Goal: Download file/media: Obtain a digital file from the website

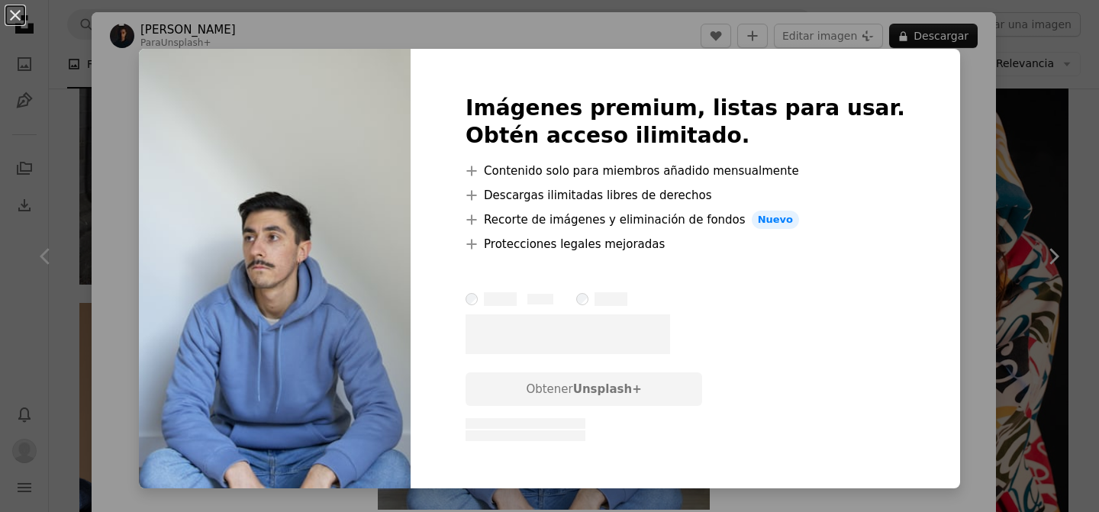
scroll to position [3693, 0]
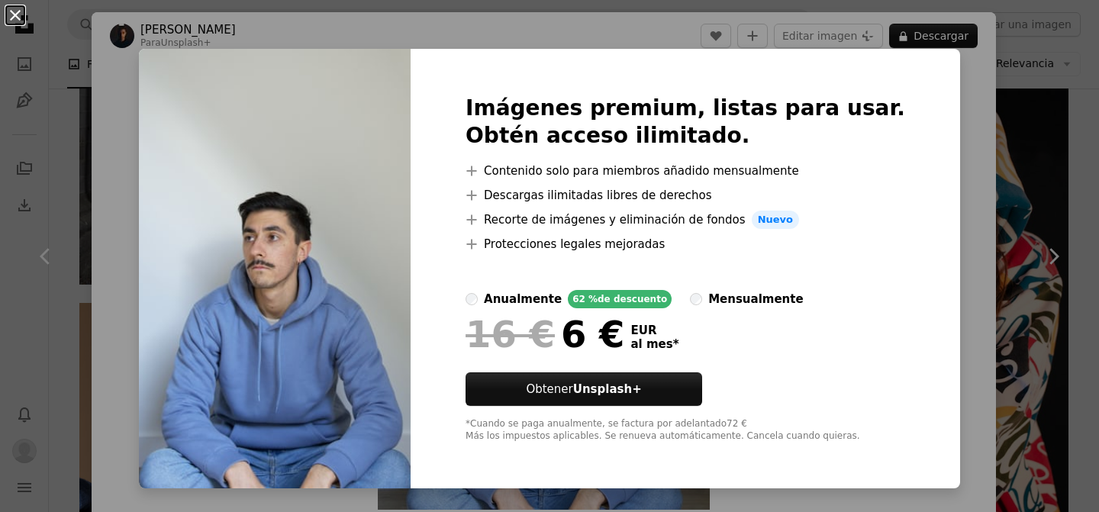
click at [13, 11] on button "An X shape" at bounding box center [15, 15] width 18 height 18
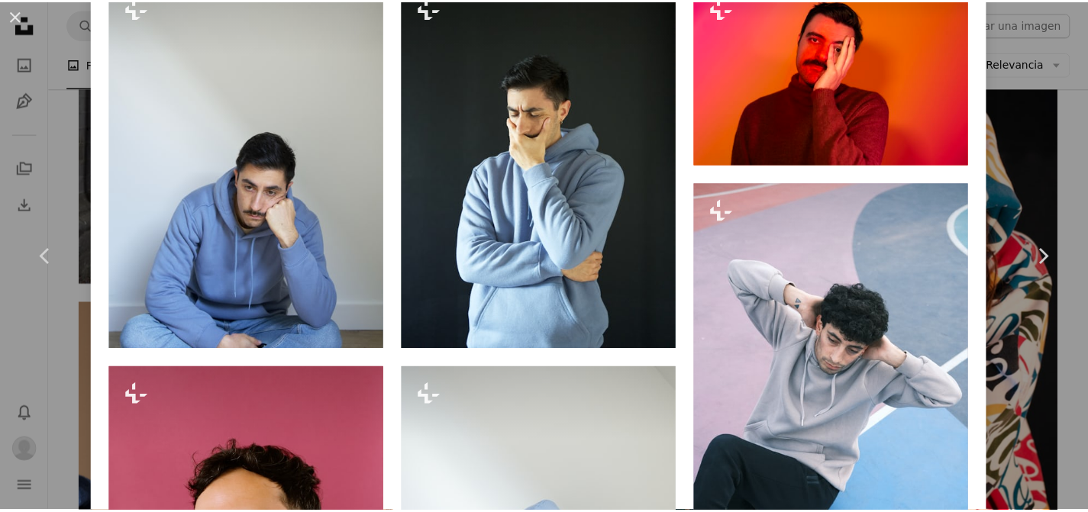
scroll to position [1113, 0]
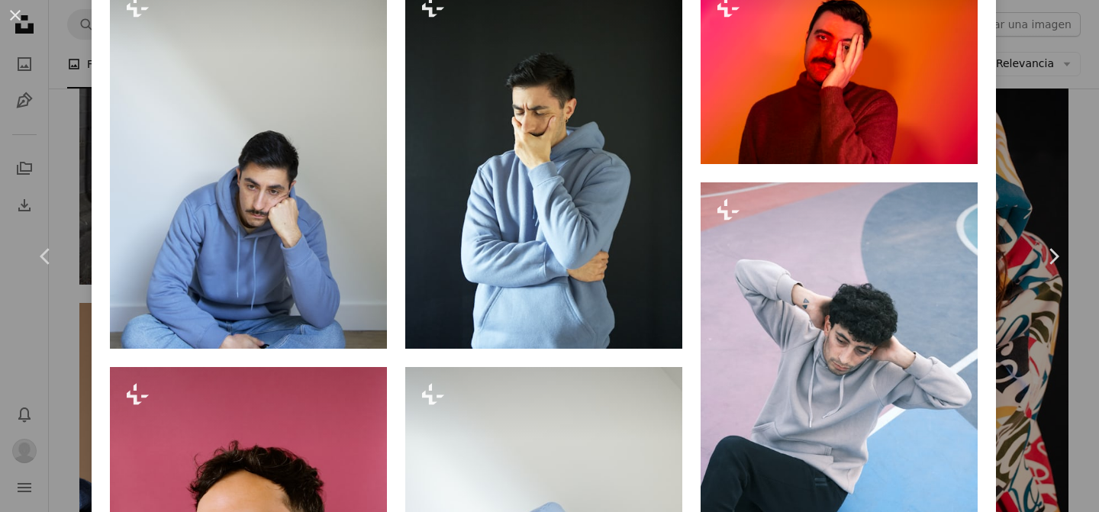
click at [20, 6] on button "An X shape" at bounding box center [15, 15] width 18 height 18
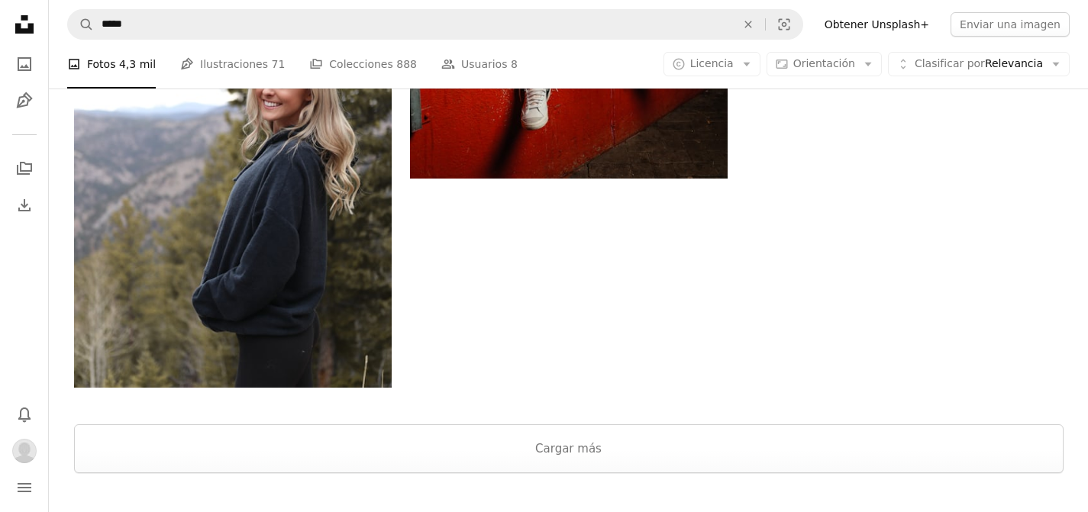
scroll to position [5936, 0]
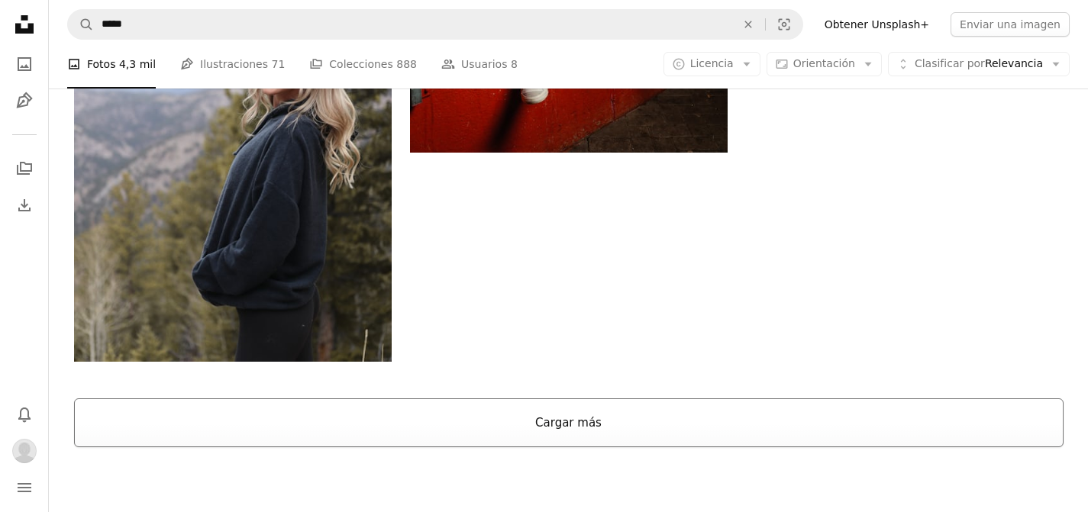
click at [607, 430] on button "Cargar más" at bounding box center [568, 422] width 989 height 49
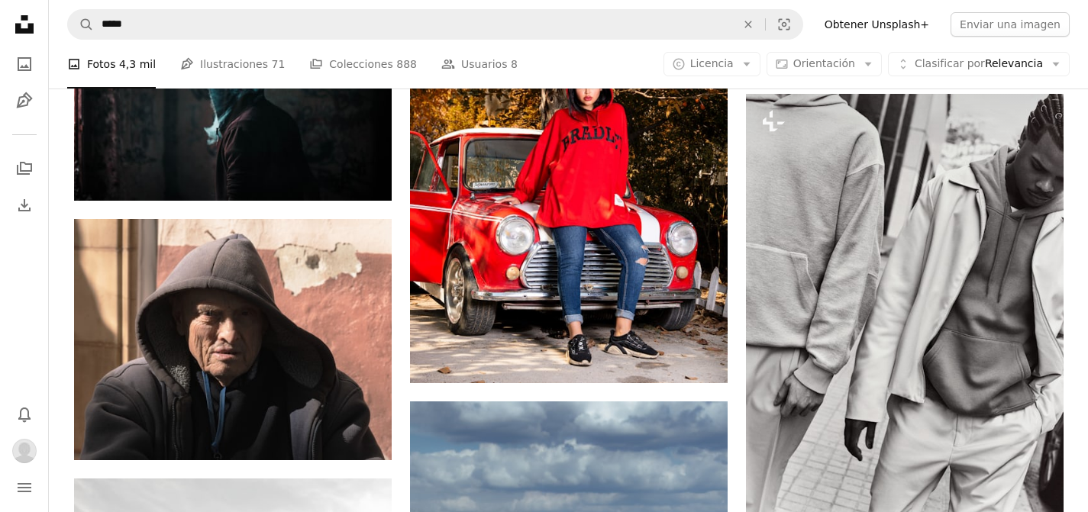
scroll to position [14700, 0]
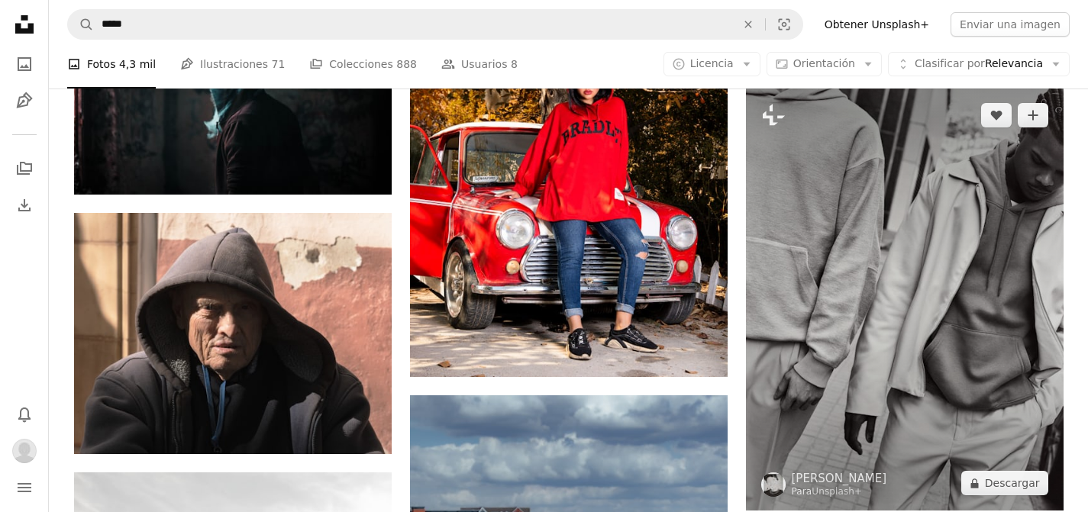
click at [974, 263] on img at bounding box center [905, 299] width 318 height 423
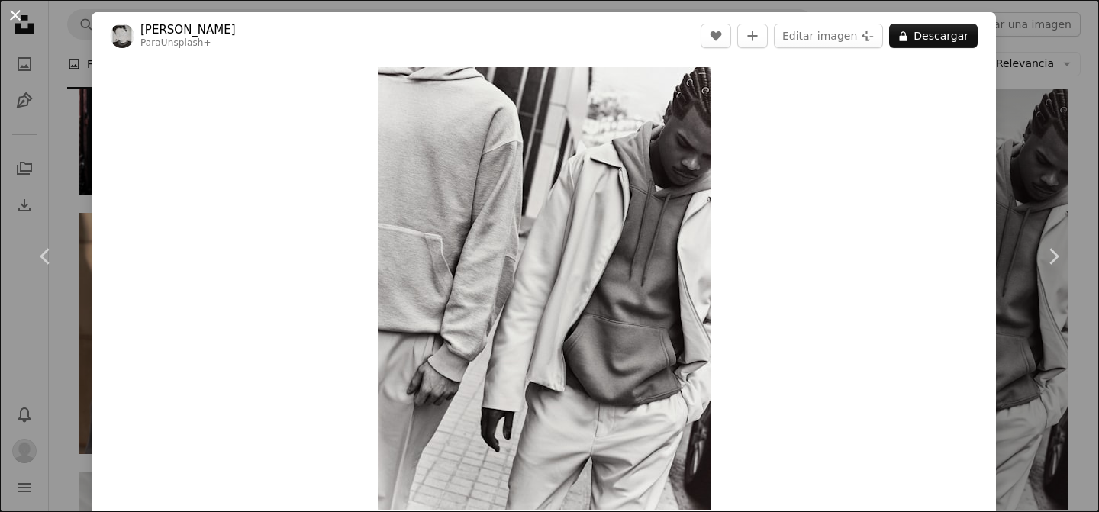
click at [11, 11] on button "An X shape" at bounding box center [15, 15] width 18 height 18
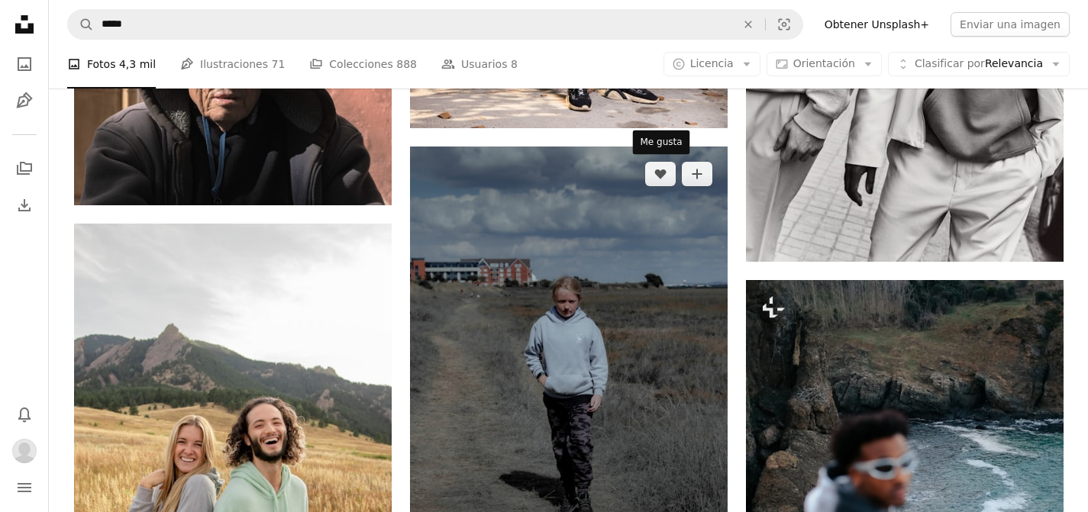
scroll to position [14940, 0]
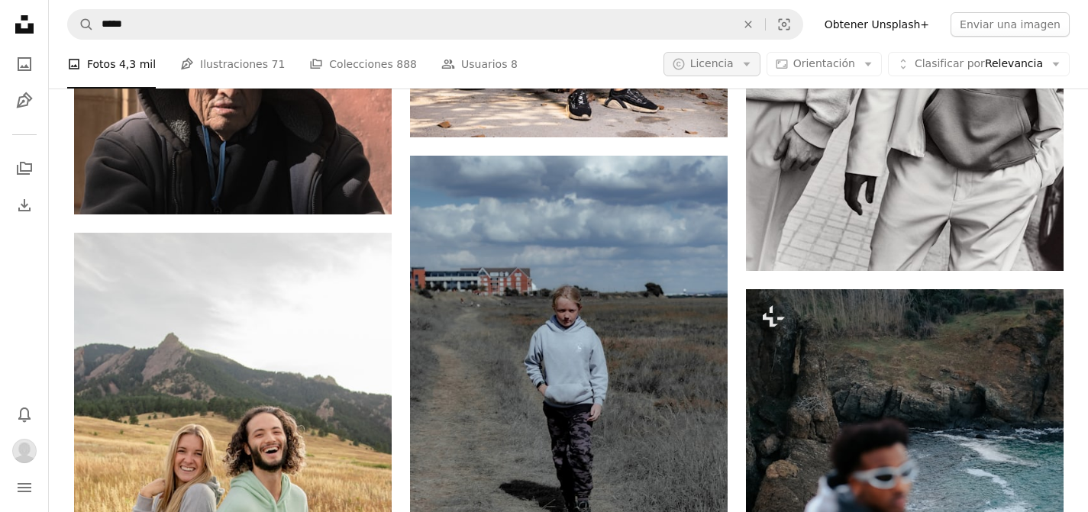
click at [753, 64] on icon "Arrow down" at bounding box center [747, 64] width 14 height 14
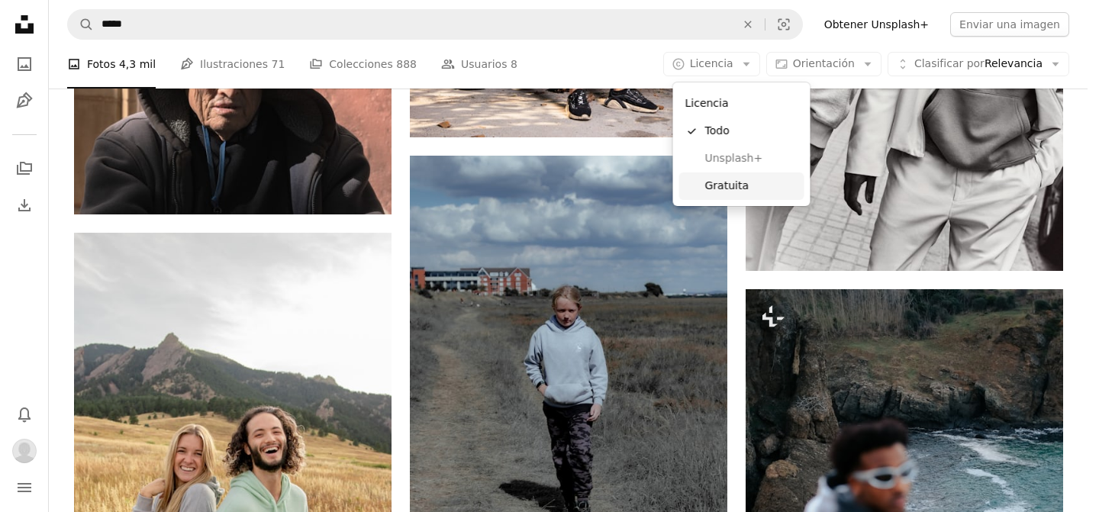
click at [742, 190] on span "Gratuita" at bounding box center [751, 186] width 93 height 15
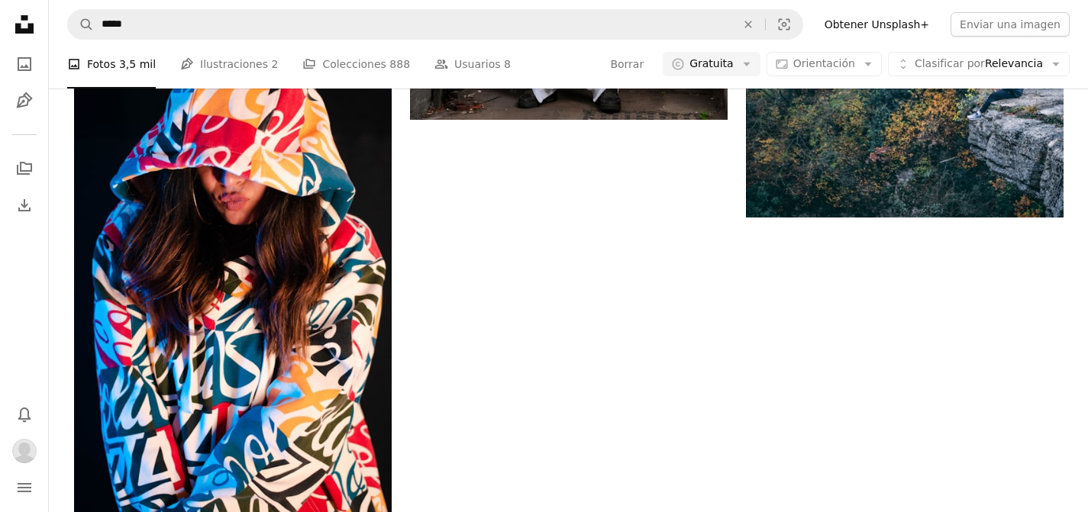
scroll to position [57, 0]
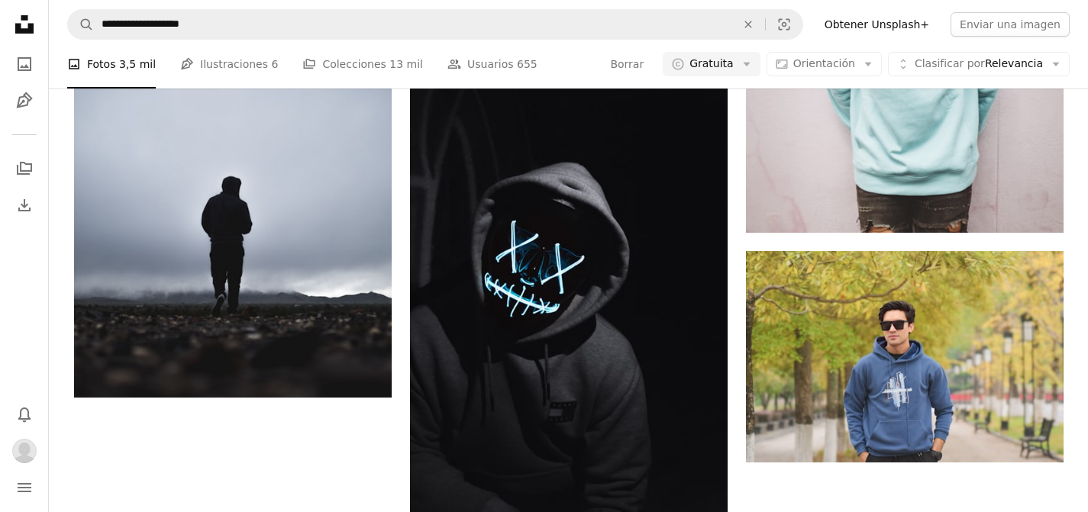
scroll to position [1911, 0]
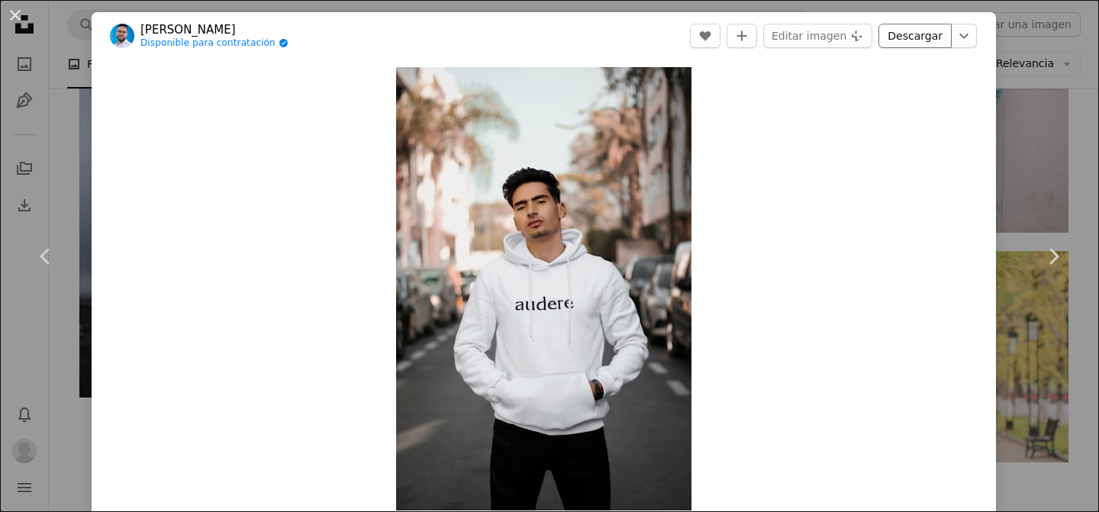
click at [908, 36] on link "Descargar" at bounding box center [915, 36] width 73 height 24
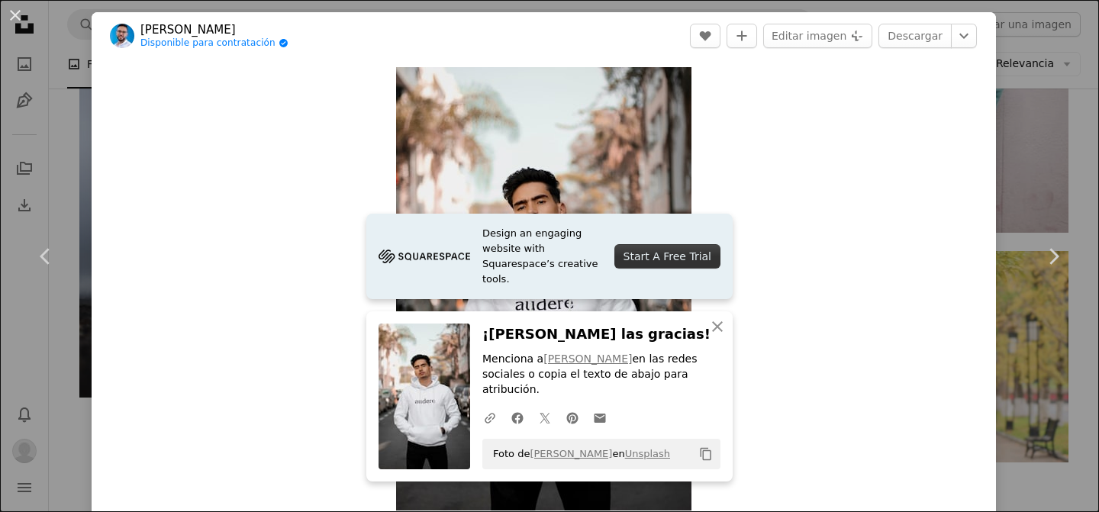
click at [19, 16] on button "An X shape" at bounding box center [15, 15] width 18 height 18
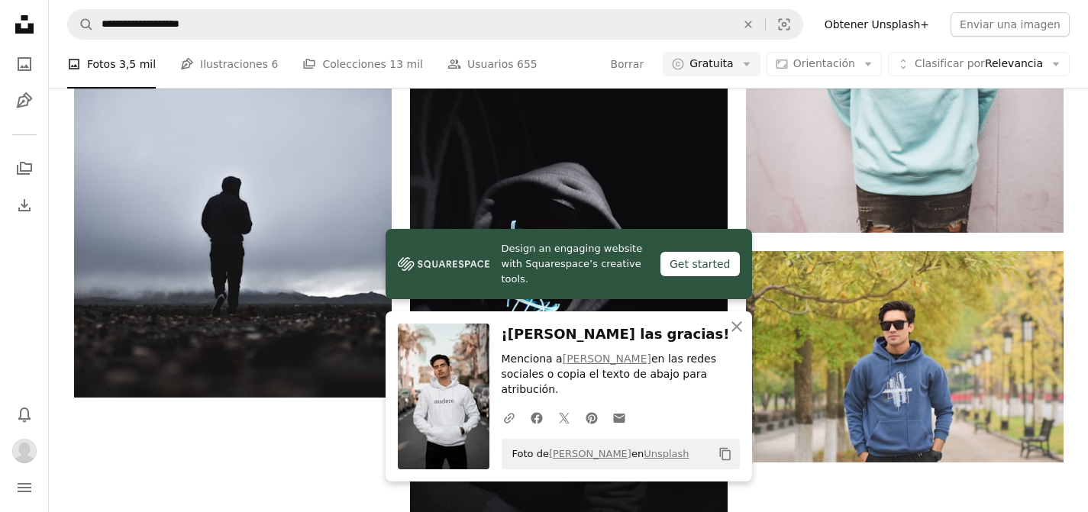
scroll to position [1745, 0]
click at [735, 331] on icon "An X shape" at bounding box center [737, 327] width 18 height 18
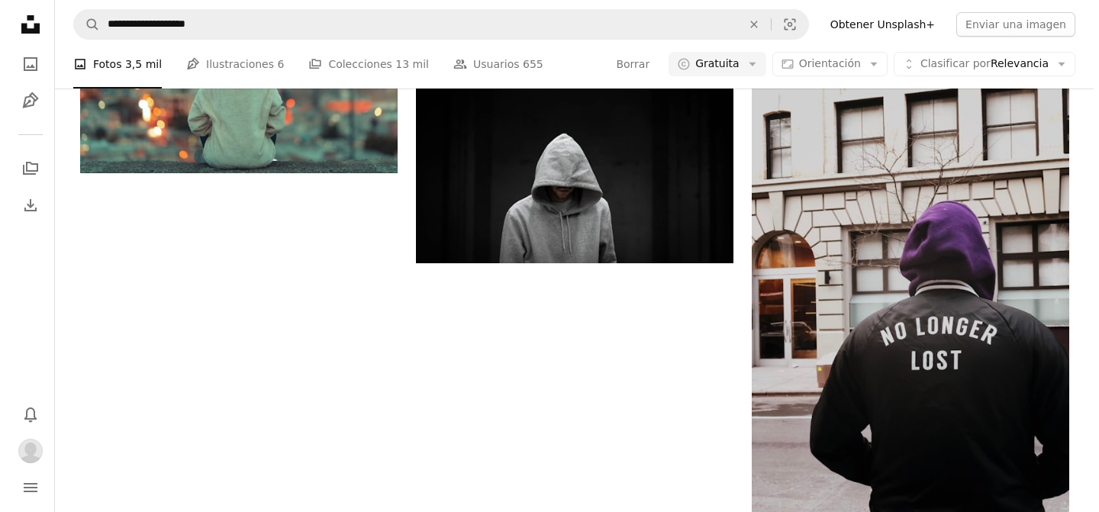
scroll to position [5156, 0]
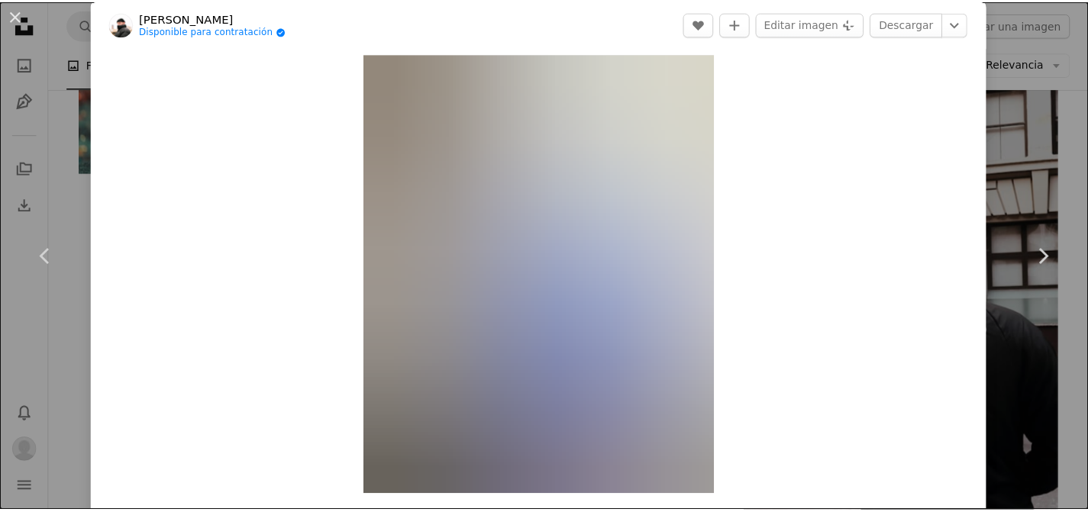
scroll to position [11, 0]
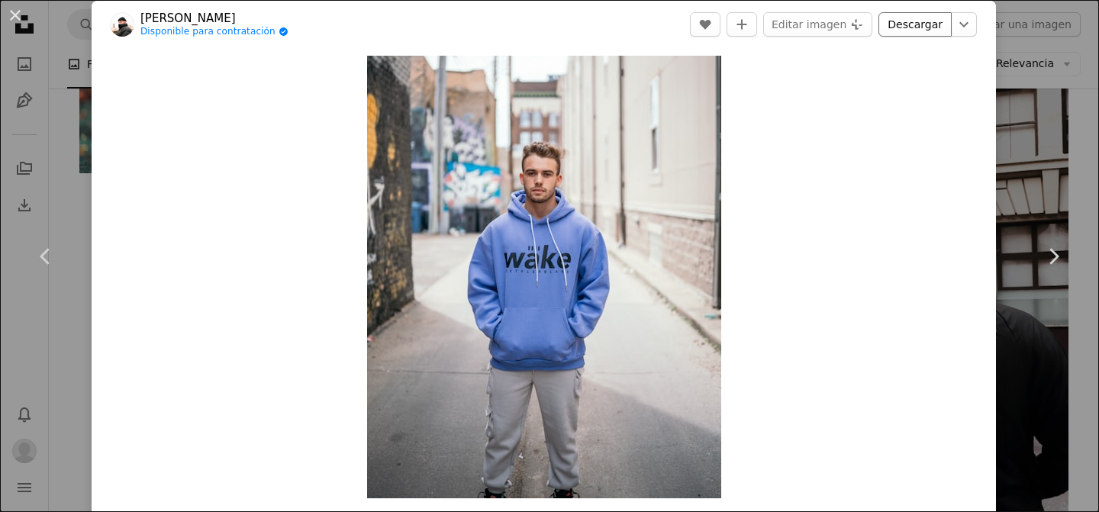
click at [913, 23] on link "Descargar" at bounding box center [915, 24] width 73 height 24
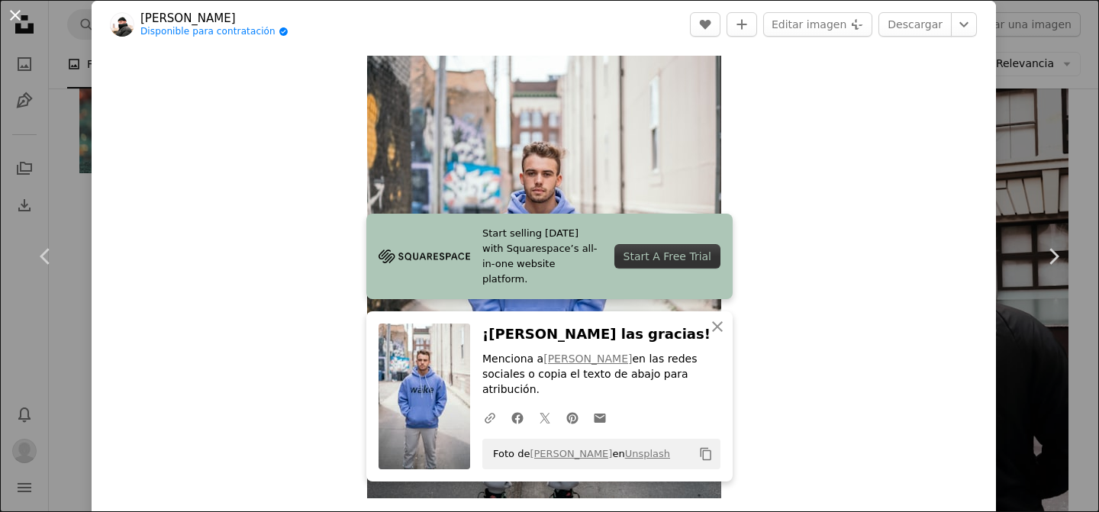
click at [14, 15] on button "An X shape" at bounding box center [15, 15] width 18 height 18
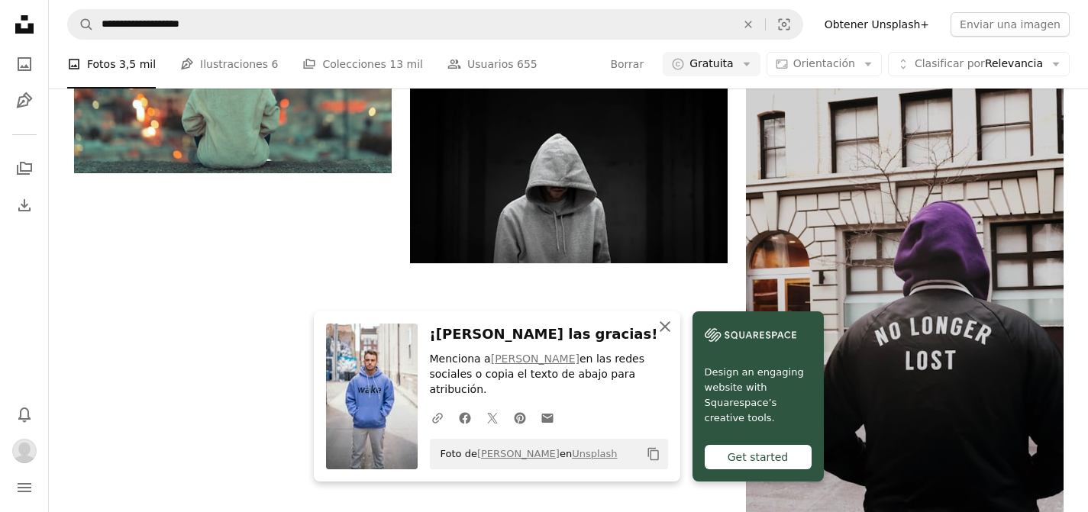
click at [667, 336] on icon "An X shape" at bounding box center [665, 327] width 18 height 18
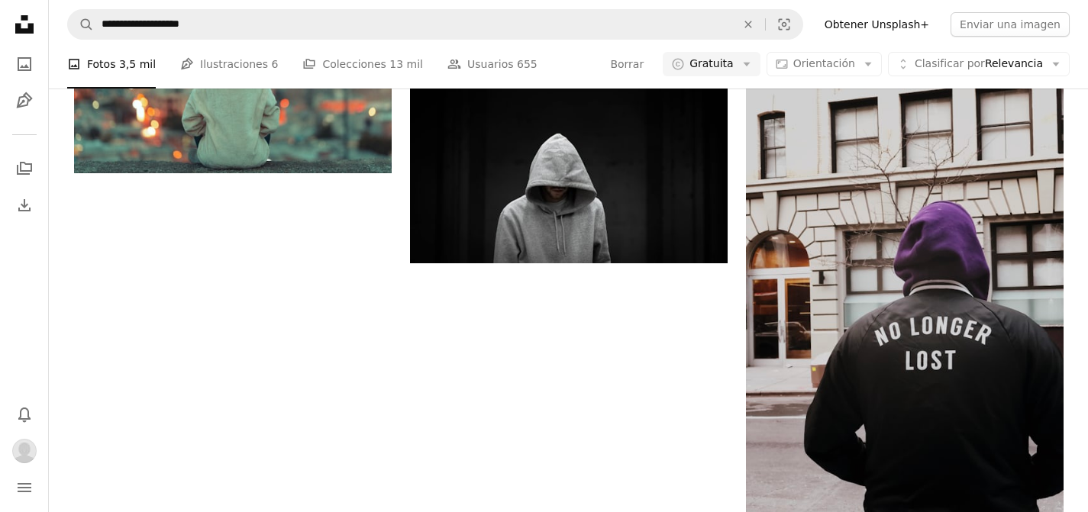
scroll to position [5691, 0]
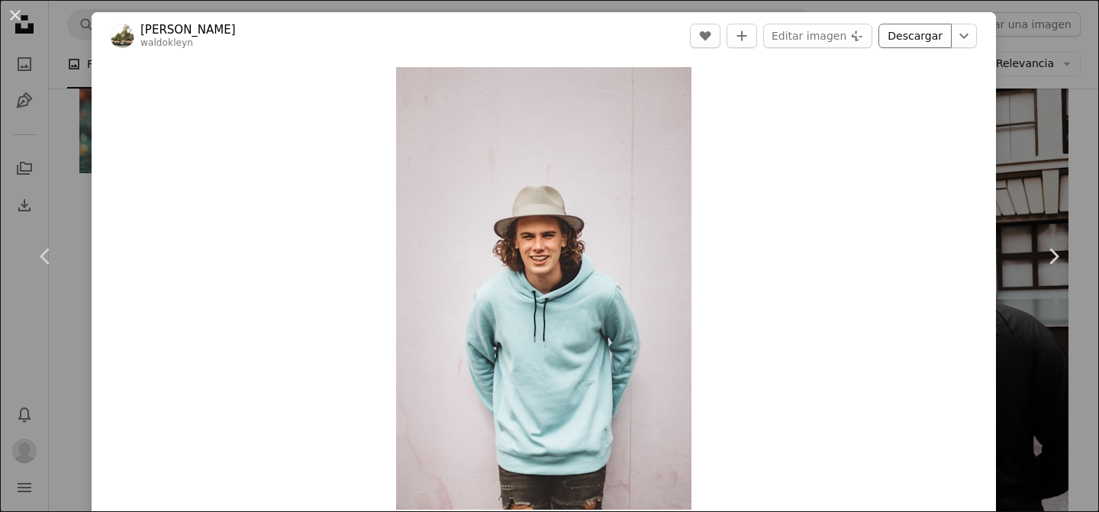
click at [916, 35] on link "Descargar" at bounding box center [915, 36] width 73 height 24
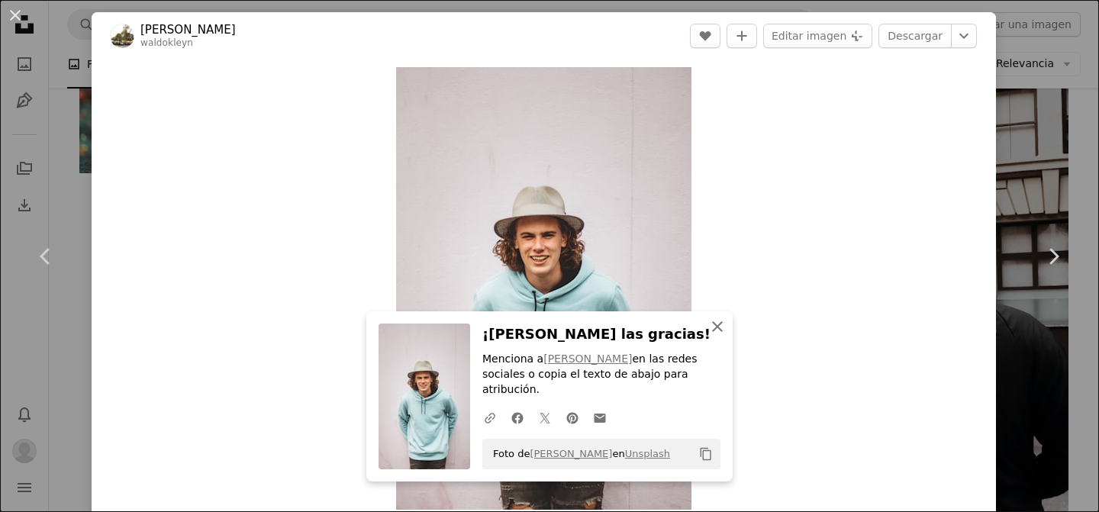
click at [712, 332] on icon "button" at bounding box center [717, 326] width 11 height 11
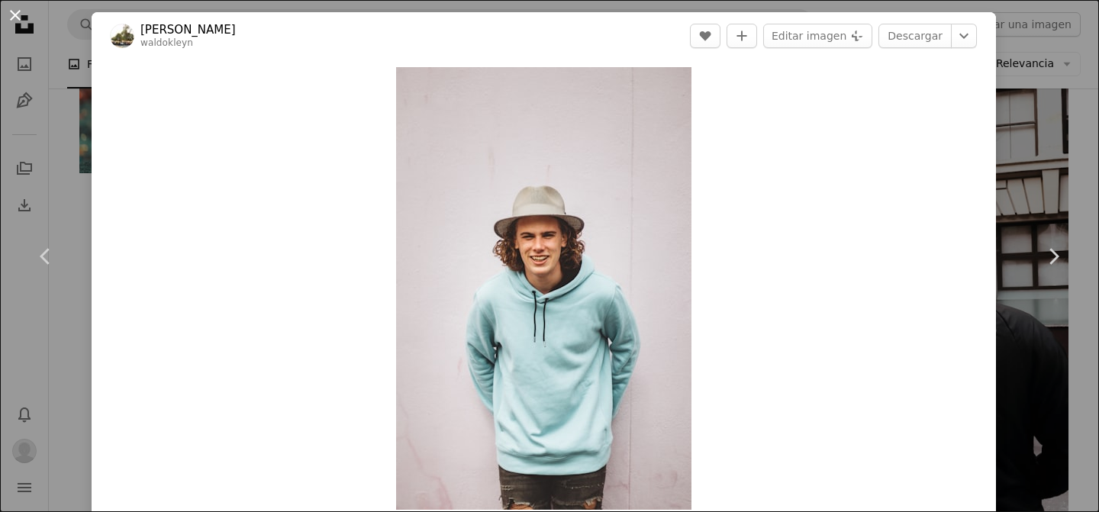
click at [16, 16] on button "An X shape" at bounding box center [15, 15] width 18 height 18
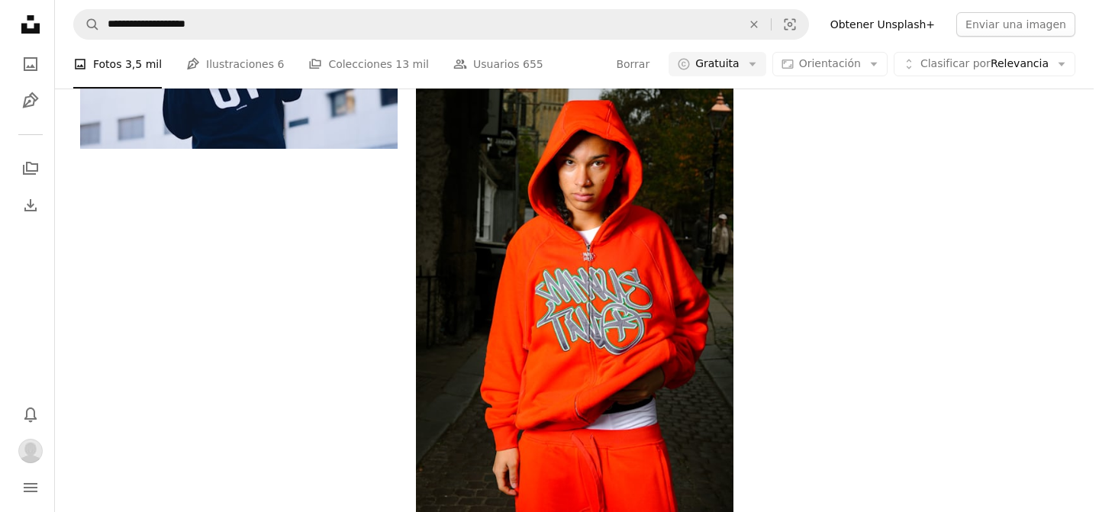
scroll to position [9192, 0]
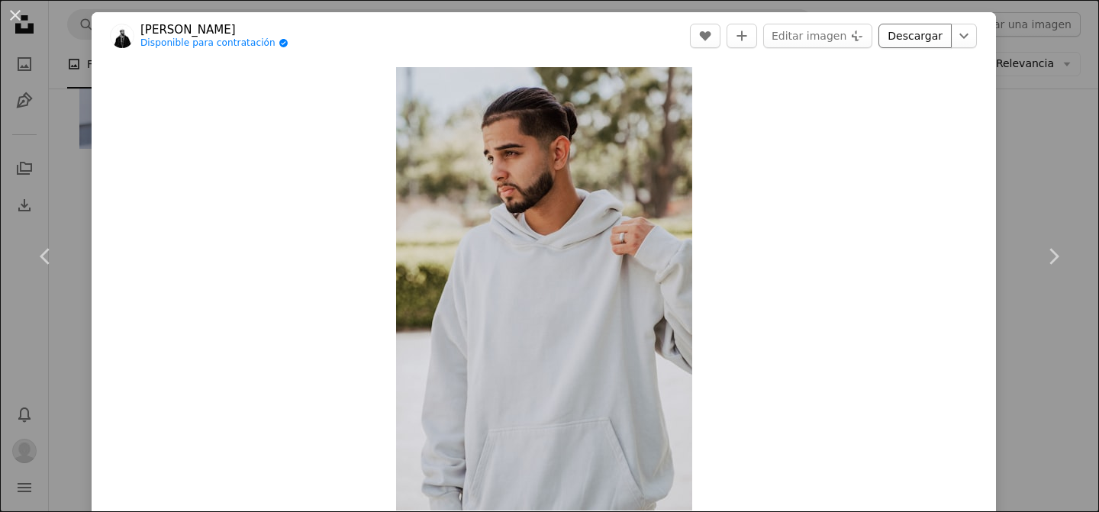
click at [912, 34] on link "Descargar" at bounding box center [915, 36] width 73 height 24
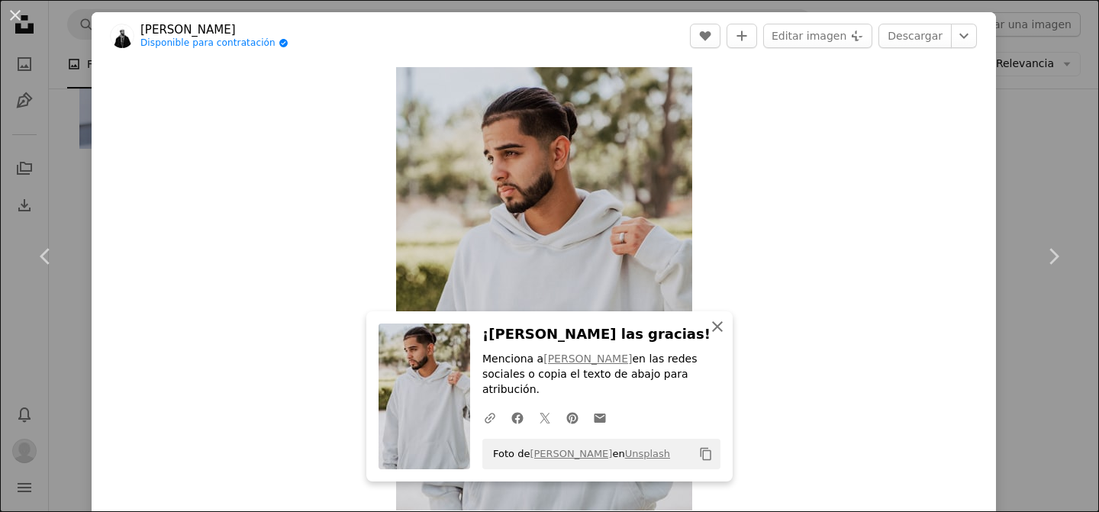
click at [714, 330] on icon "An X shape" at bounding box center [717, 327] width 18 height 18
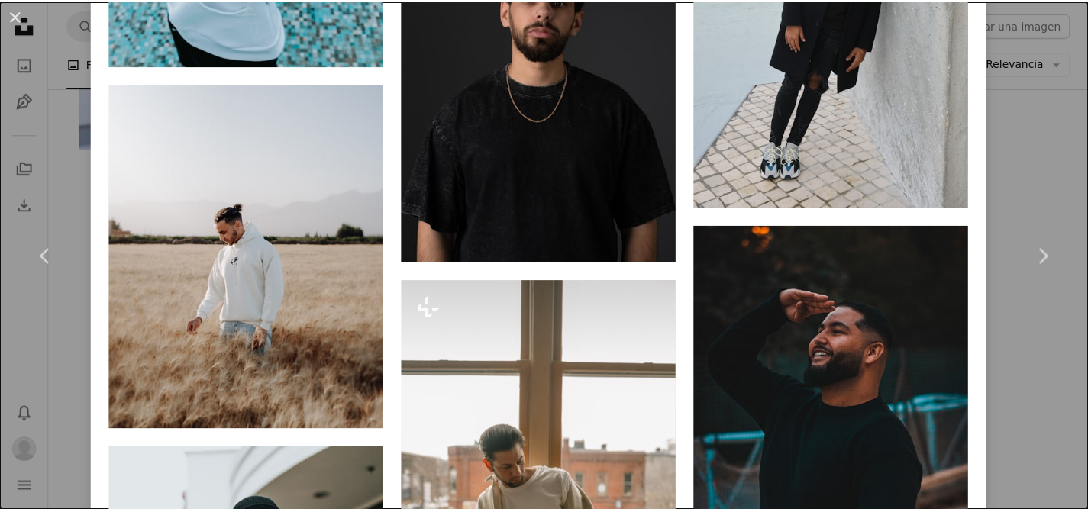
scroll to position [10807, 0]
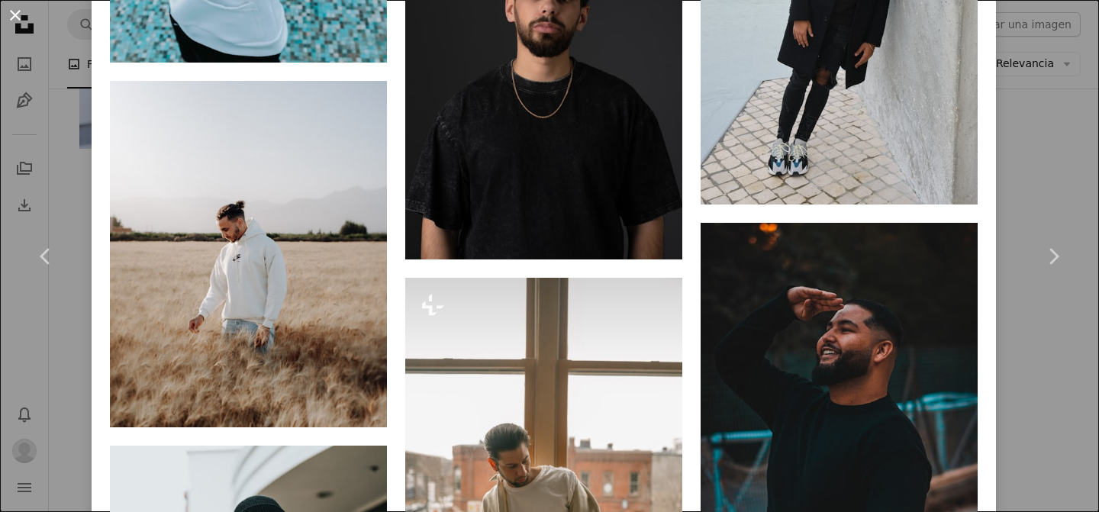
click at [18, 16] on button "An X shape" at bounding box center [15, 15] width 18 height 18
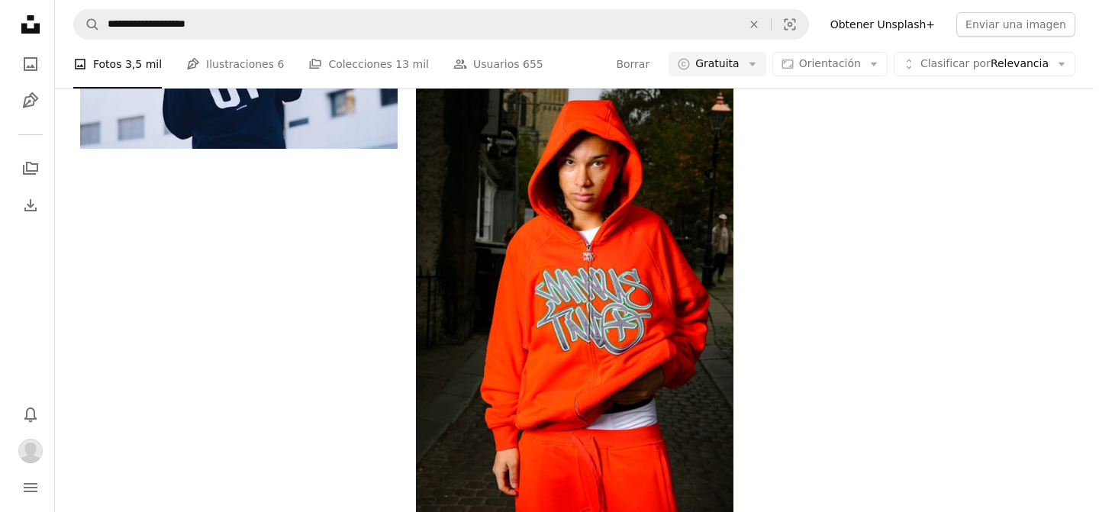
scroll to position [10087, 0]
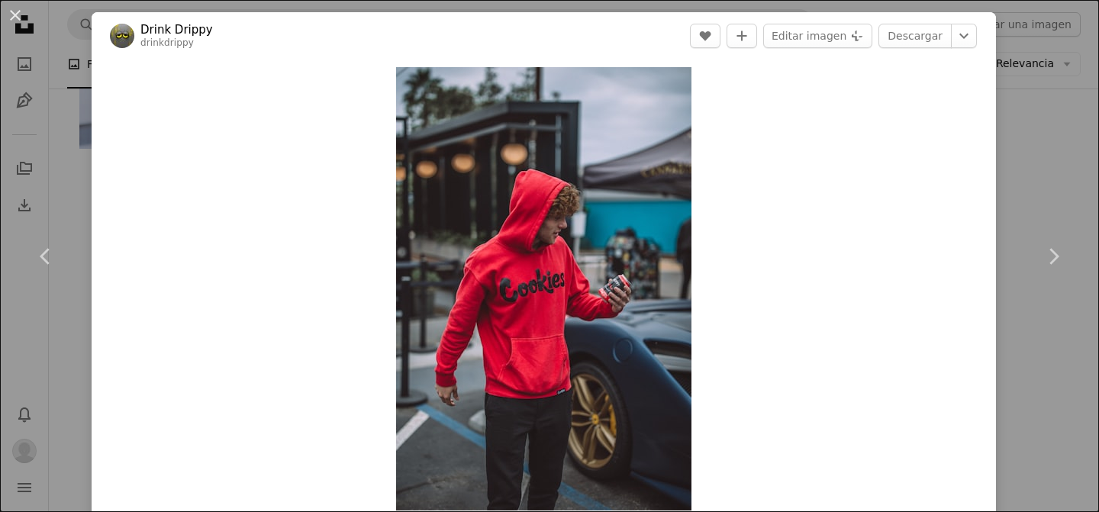
click at [227, 237] on div "Zoom in" at bounding box center [544, 289] width 905 height 459
click at [910, 39] on link "Descargar" at bounding box center [915, 36] width 73 height 24
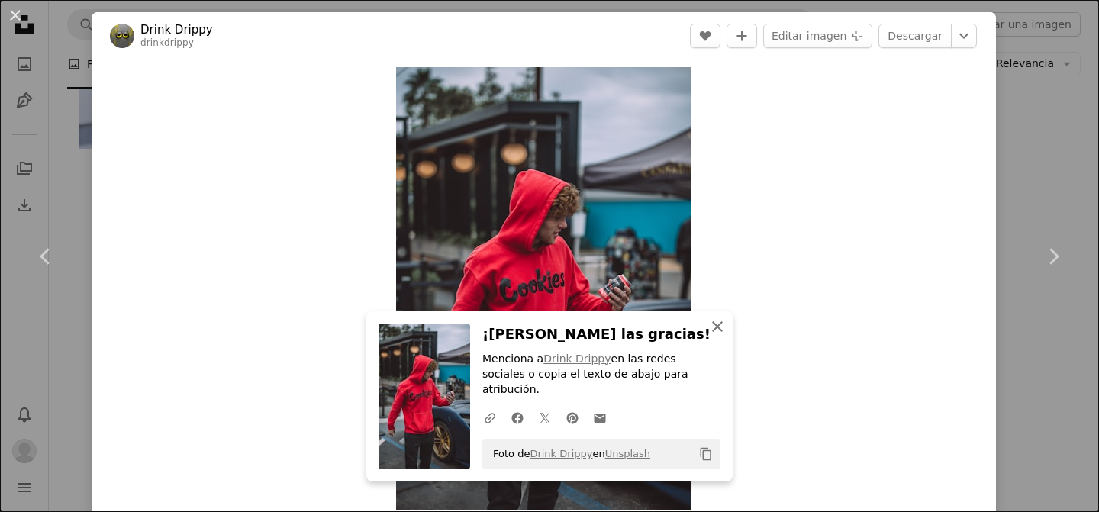
click at [715, 336] on icon "An X shape" at bounding box center [717, 327] width 18 height 18
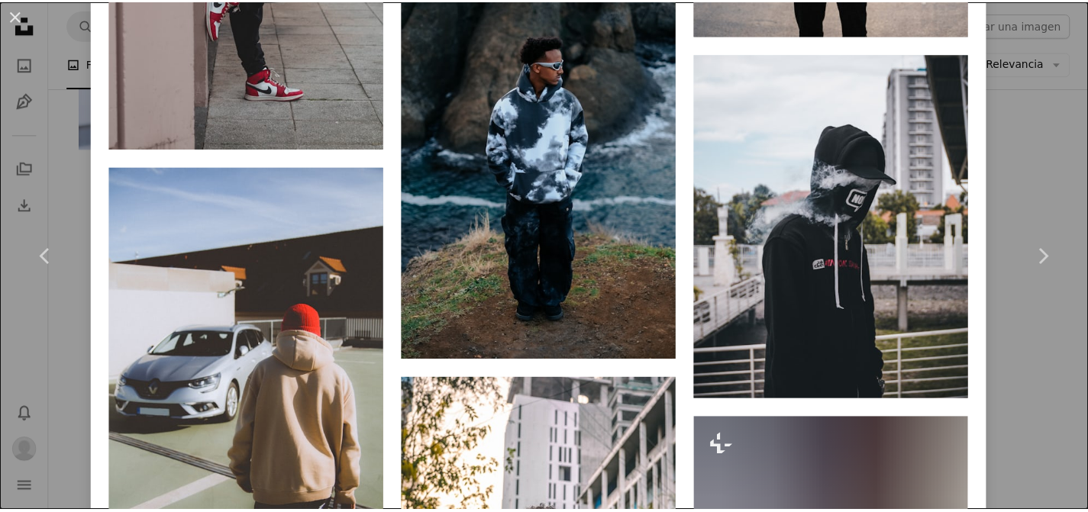
scroll to position [5492, 0]
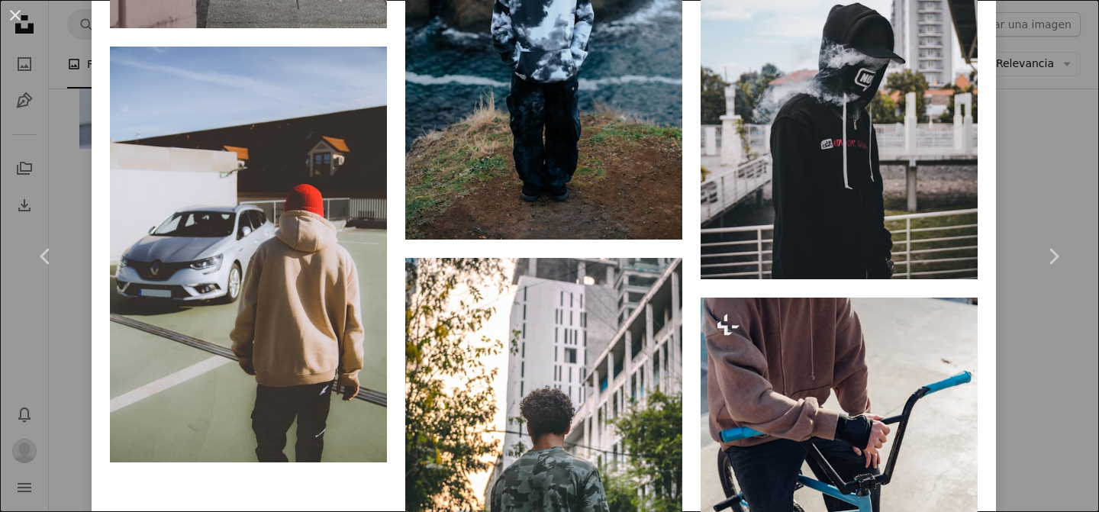
click at [18, 19] on button "An X shape" at bounding box center [15, 15] width 18 height 18
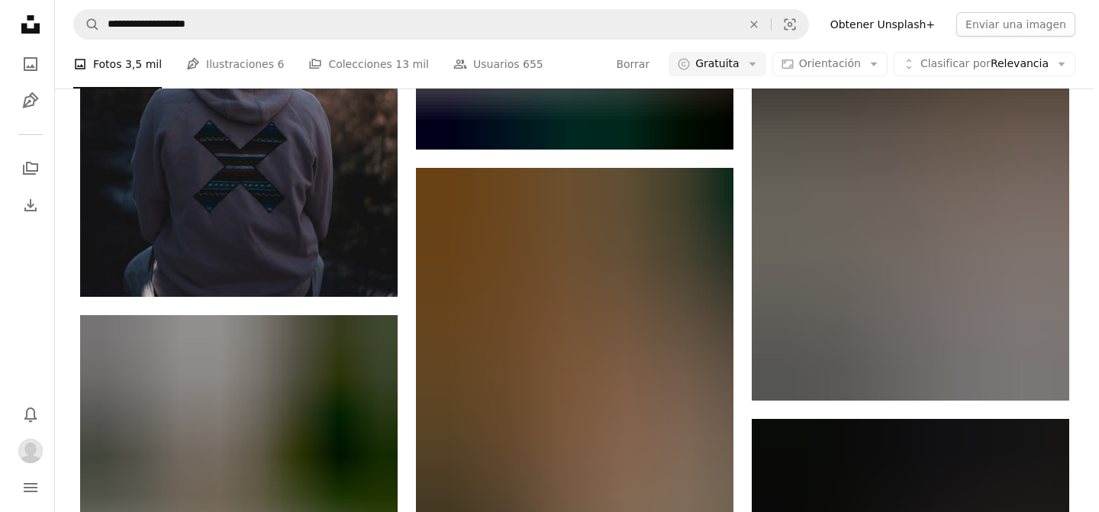
scroll to position [21226, 0]
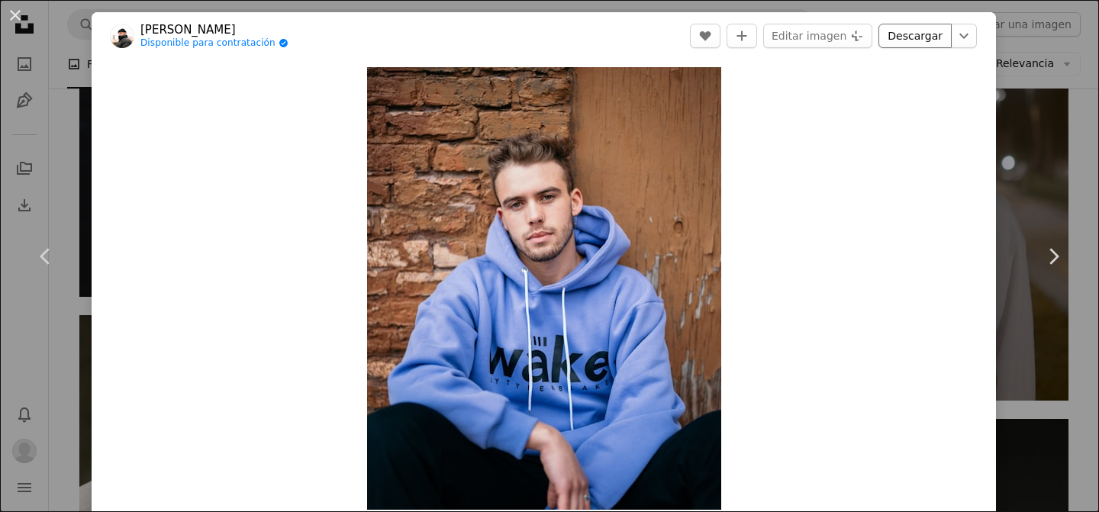
click at [902, 40] on link "Descargar" at bounding box center [915, 36] width 73 height 24
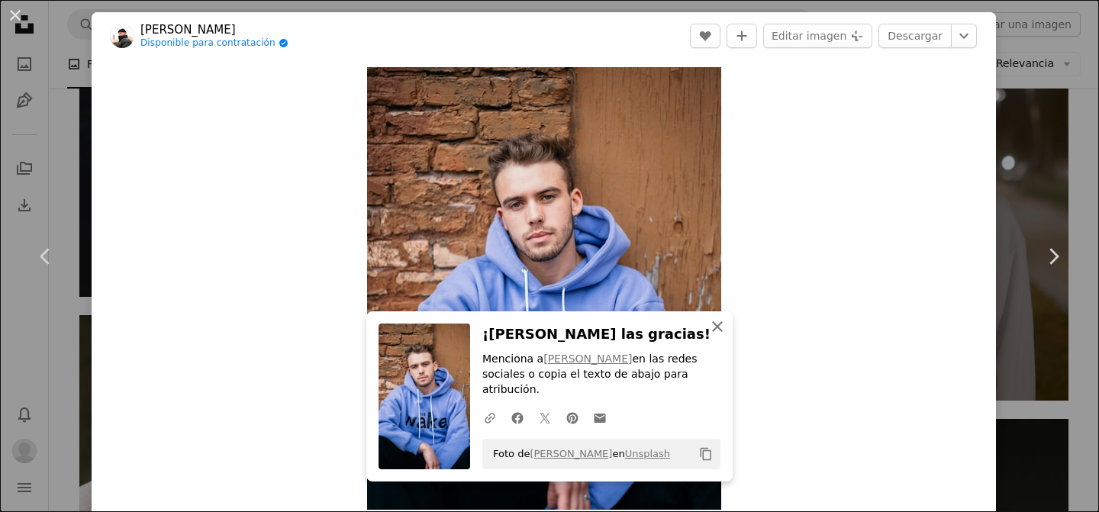
click at [712, 332] on icon "button" at bounding box center [717, 326] width 11 height 11
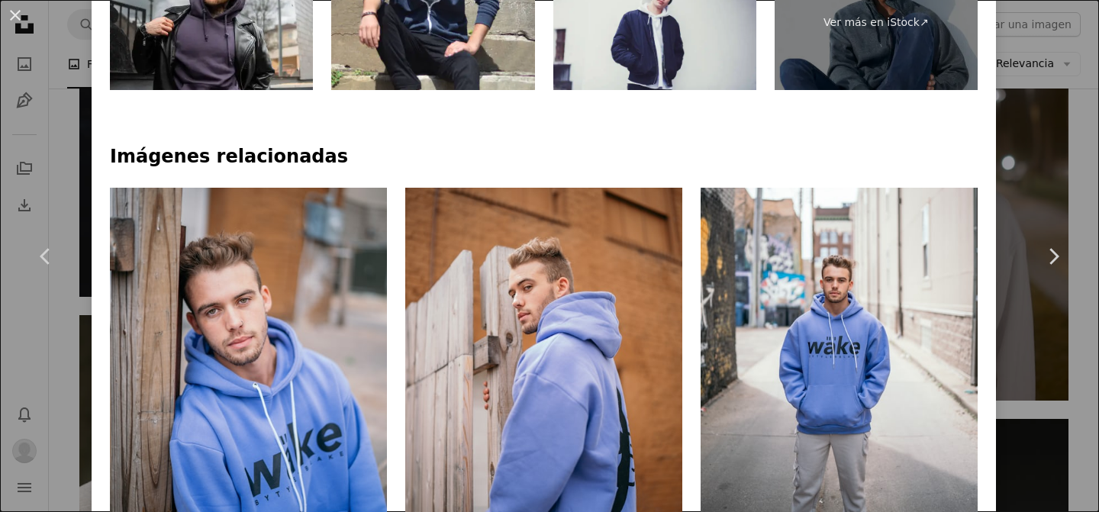
scroll to position [872, 0]
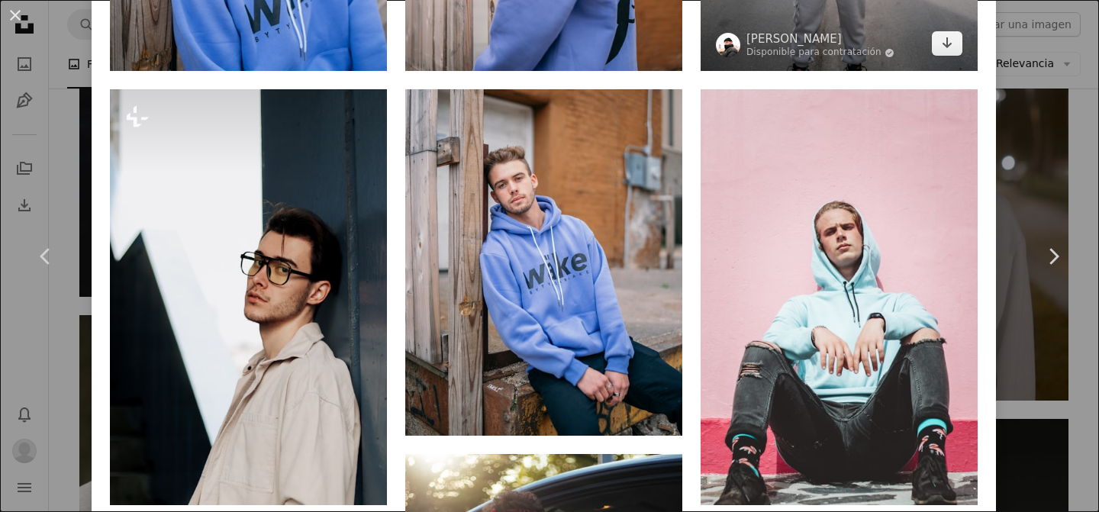
scroll to position [1335, 0]
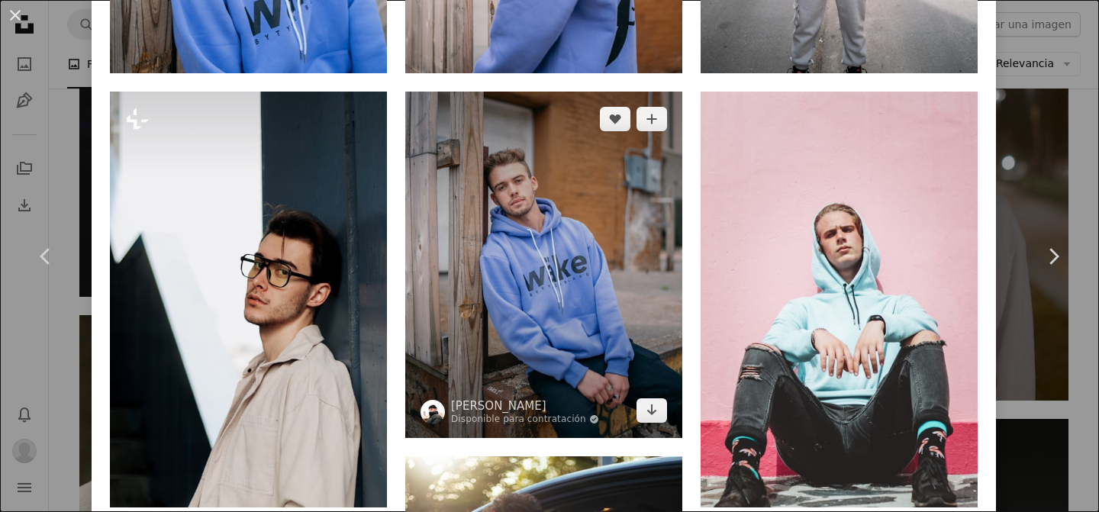
click at [598, 204] on img at bounding box center [543, 265] width 277 height 347
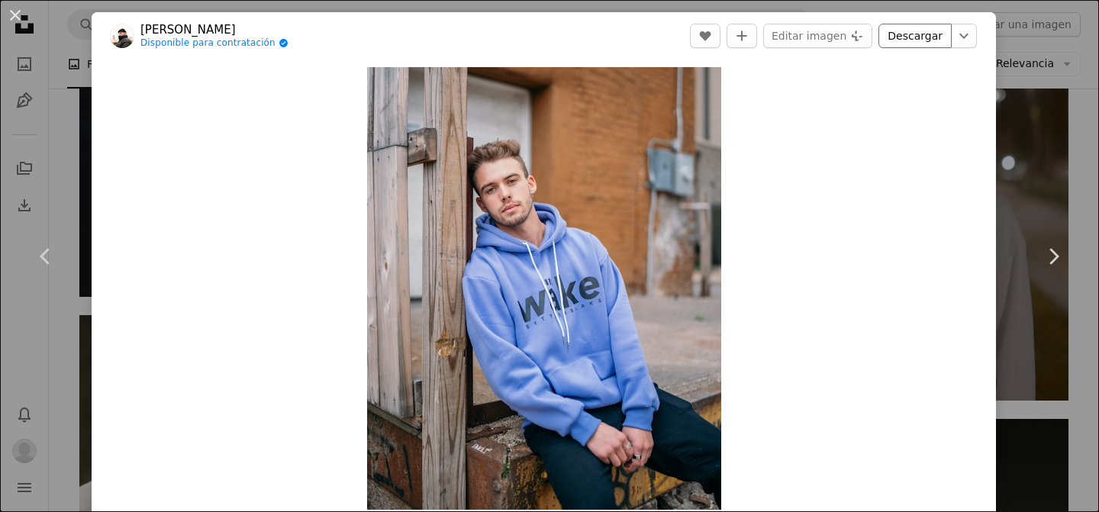
click at [905, 39] on link "Descargar" at bounding box center [915, 36] width 73 height 24
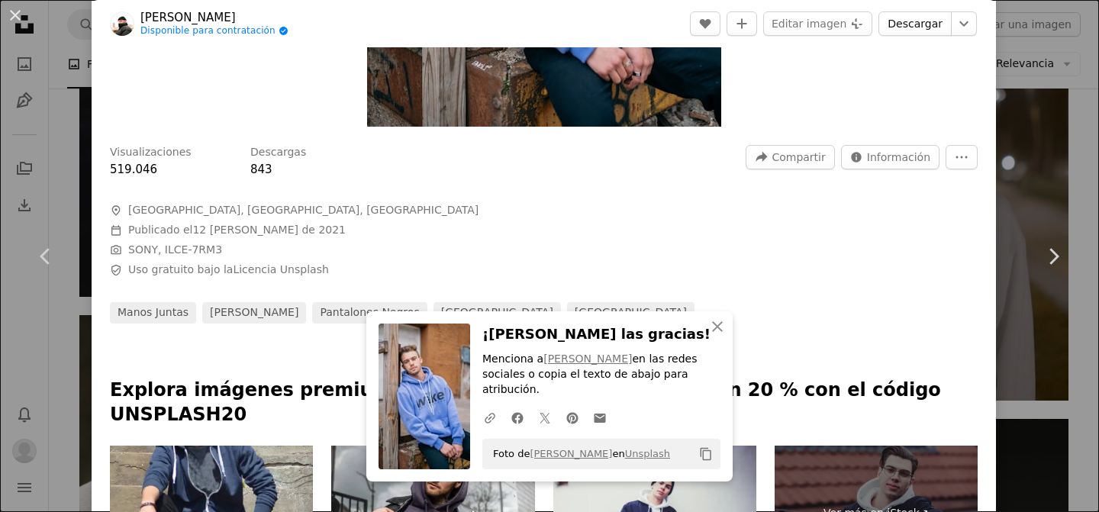
scroll to position [434, 0]
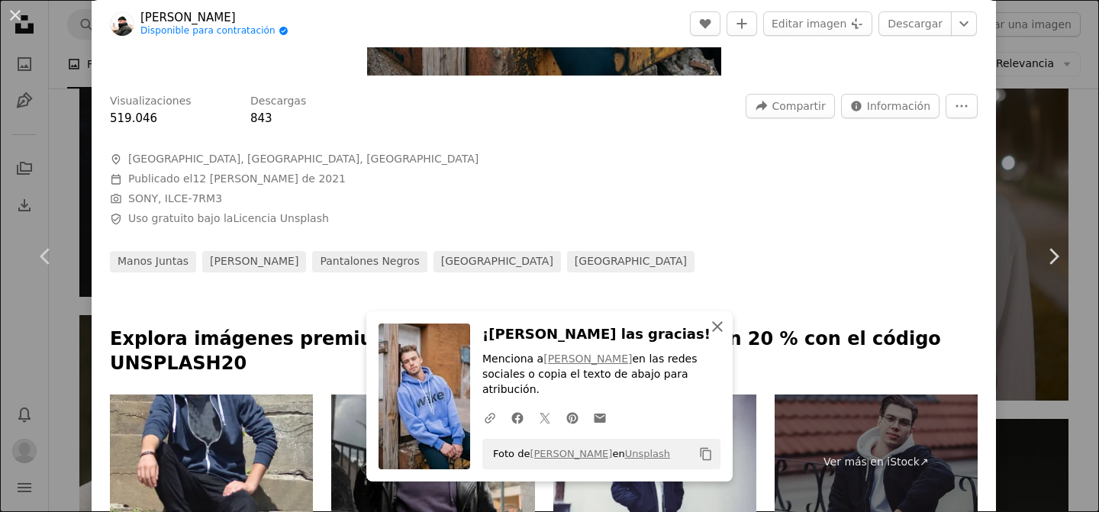
click at [712, 332] on icon "button" at bounding box center [717, 326] width 11 height 11
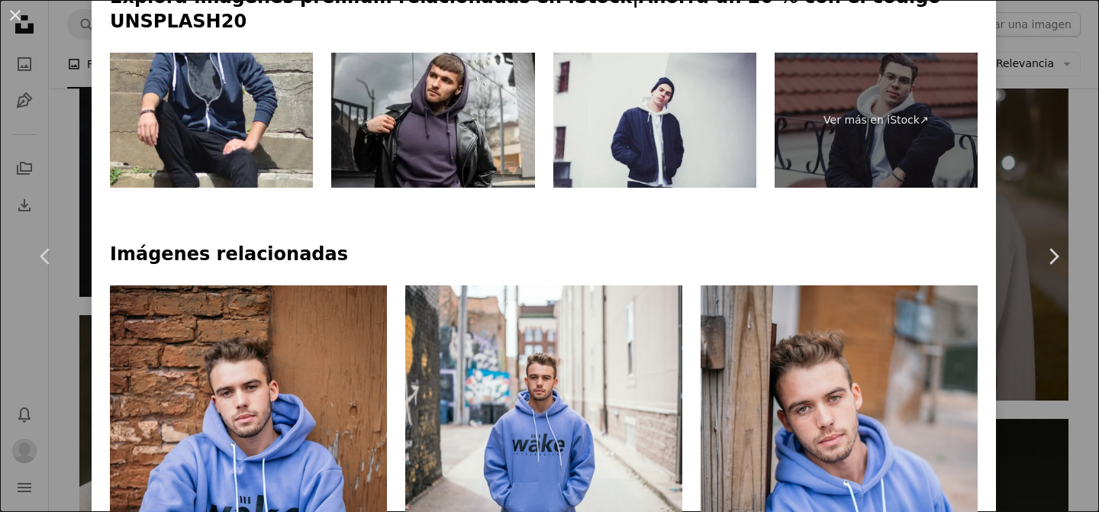
scroll to position [893, 0]
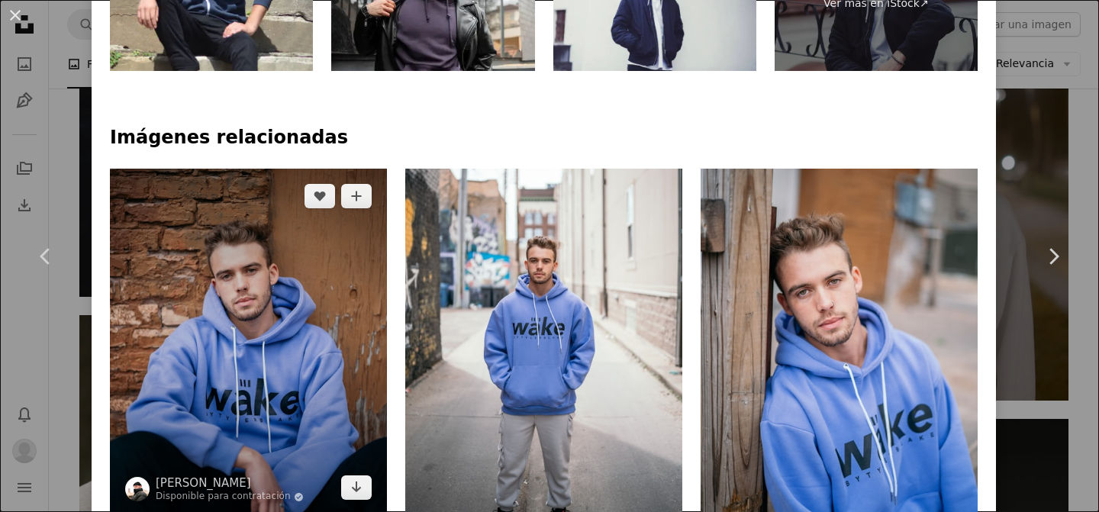
click at [291, 334] on img at bounding box center [248, 342] width 277 height 347
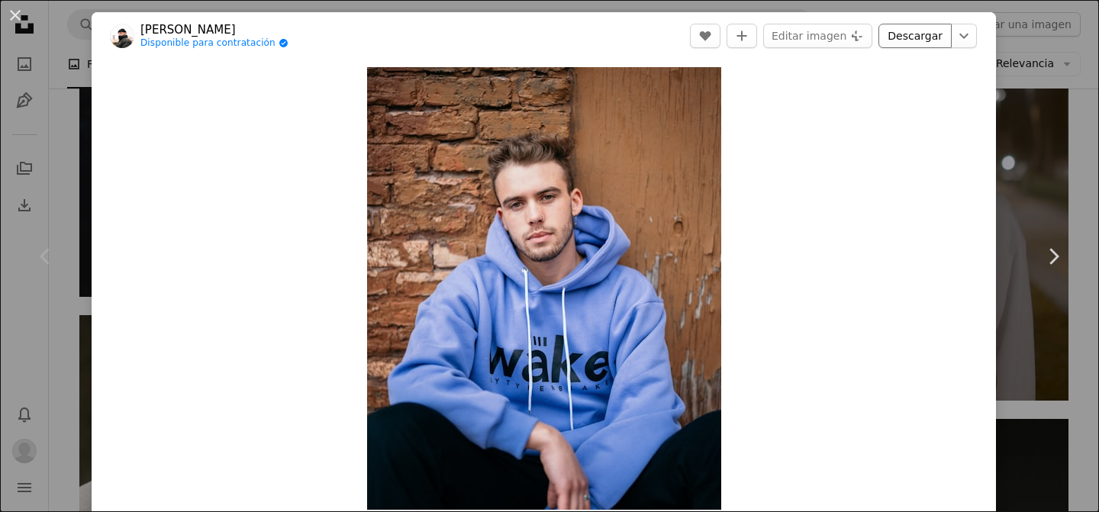
click at [908, 35] on link "Descargar" at bounding box center [915, 36] width 73 height 24
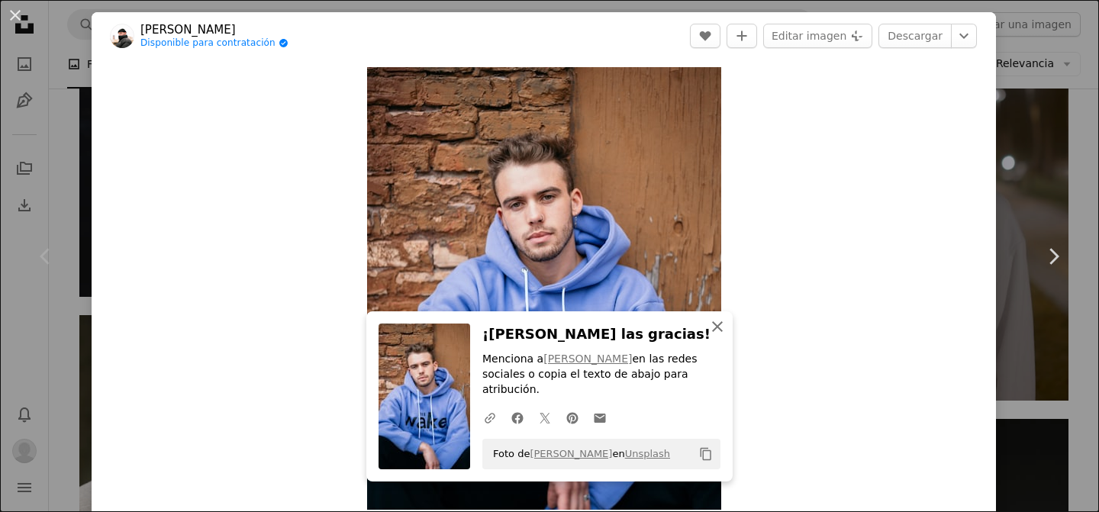
click at [712, 332] on icon "button" at bounding box center [717, 326] width 11 height 11
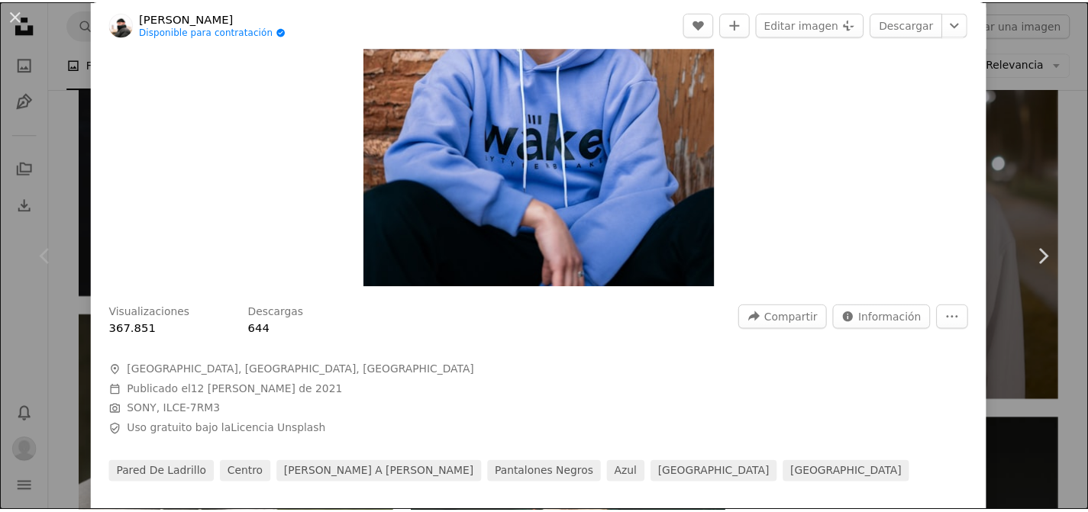
scroll to position [345, 0]
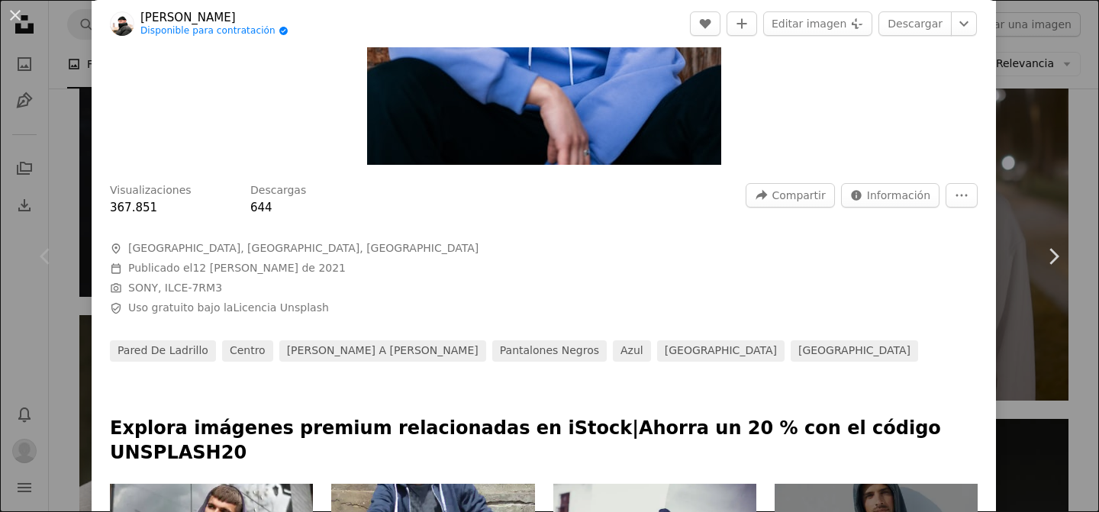
click at [18, 18] on button "An X shape" at bounding box center [15, 15] width 18 height 18
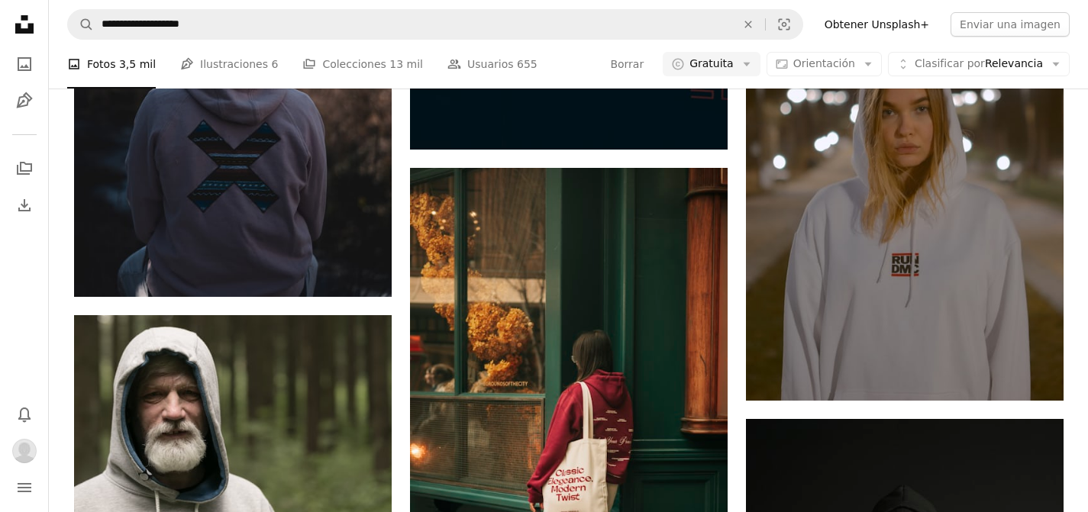
scroll to position [26756, 0]
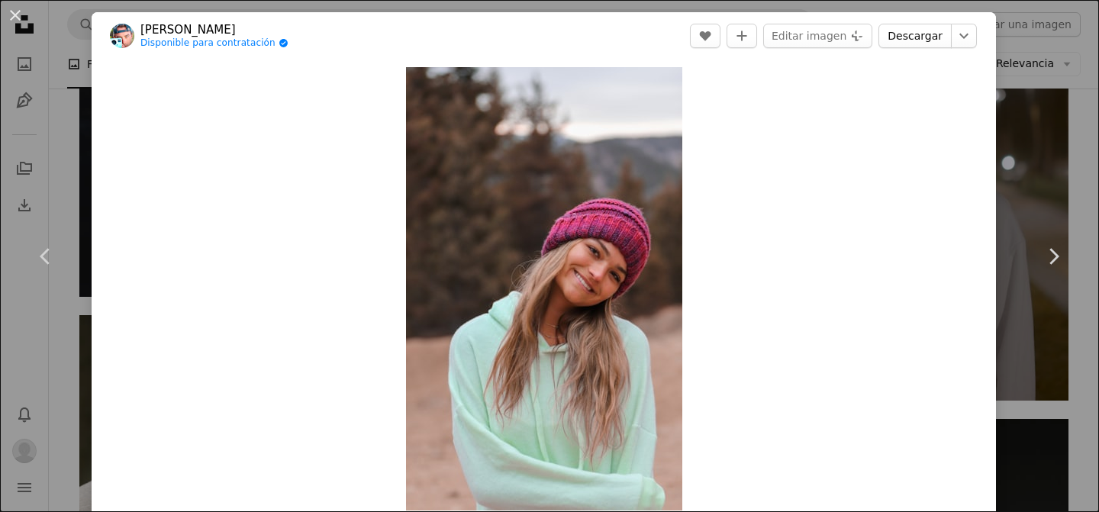
click at [913, 36] on link "Descargar" at bounding box center [915, 36] width 73 height 24
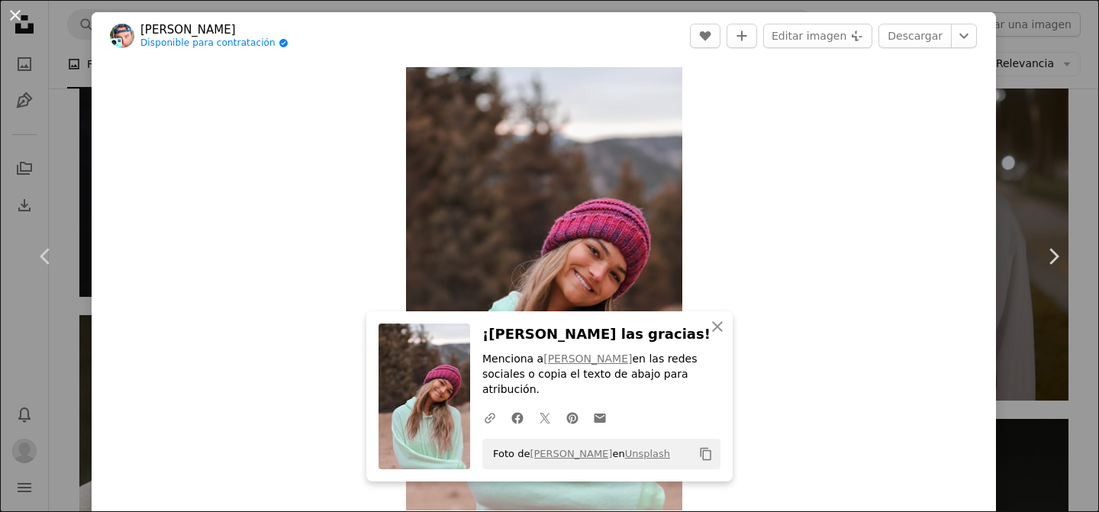
click at [11, 21] on button "An X shape" at bounding box center [15, 15] width 18 height 18
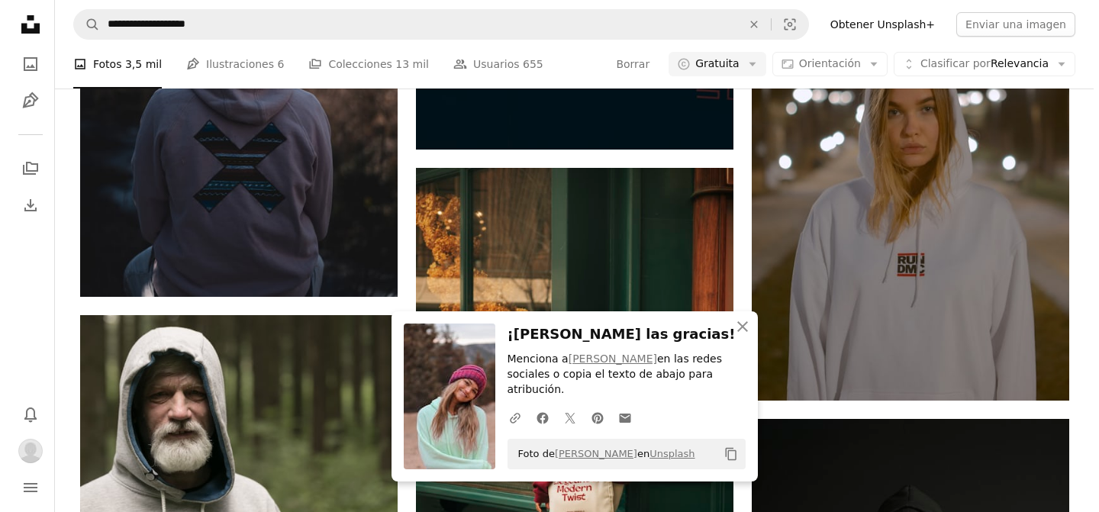
scroll to position [27064, 0]
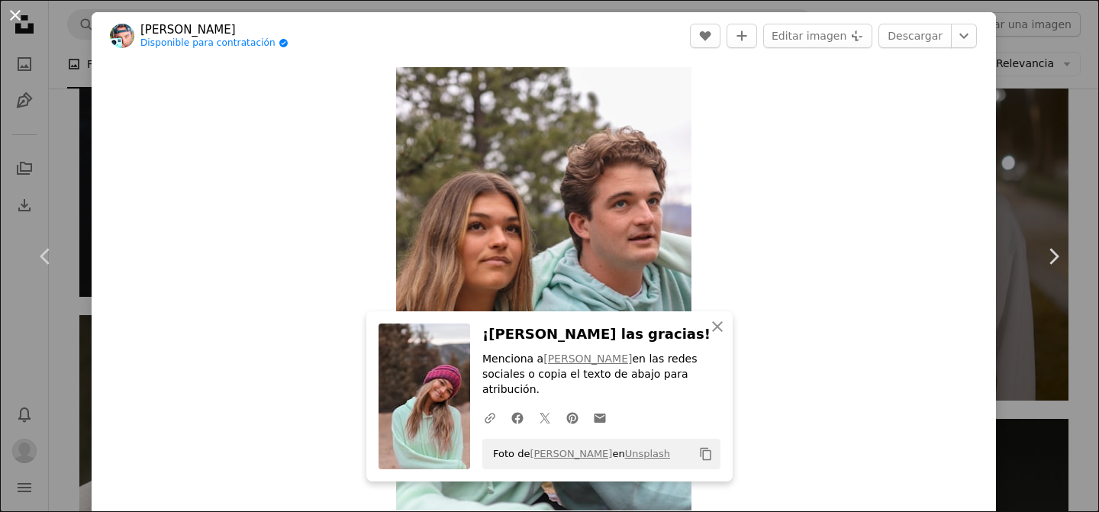
click at [18, 17] on button "An X shape" at bounding box center [15, 15] width 18 height 18
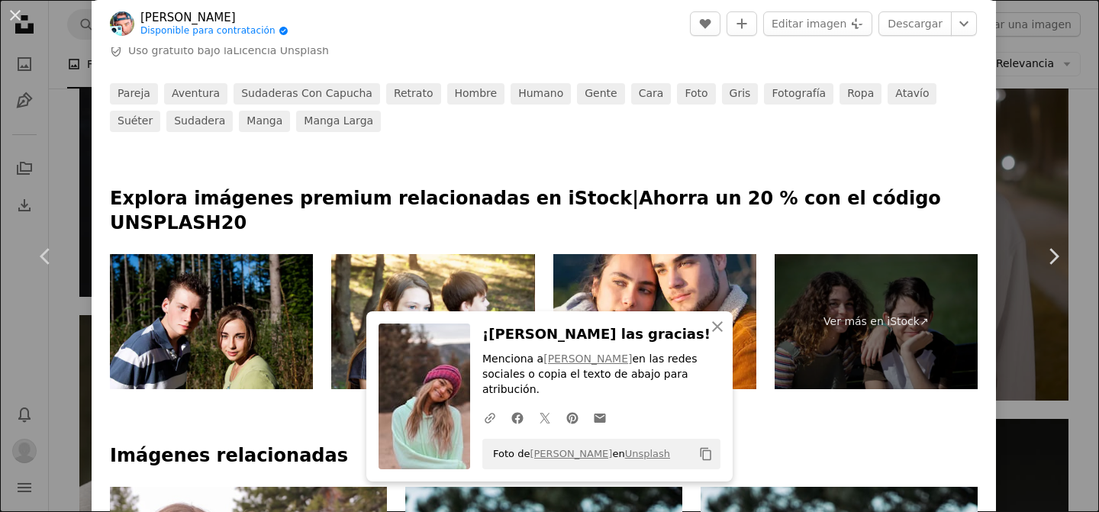
scroll to position [790, 0]
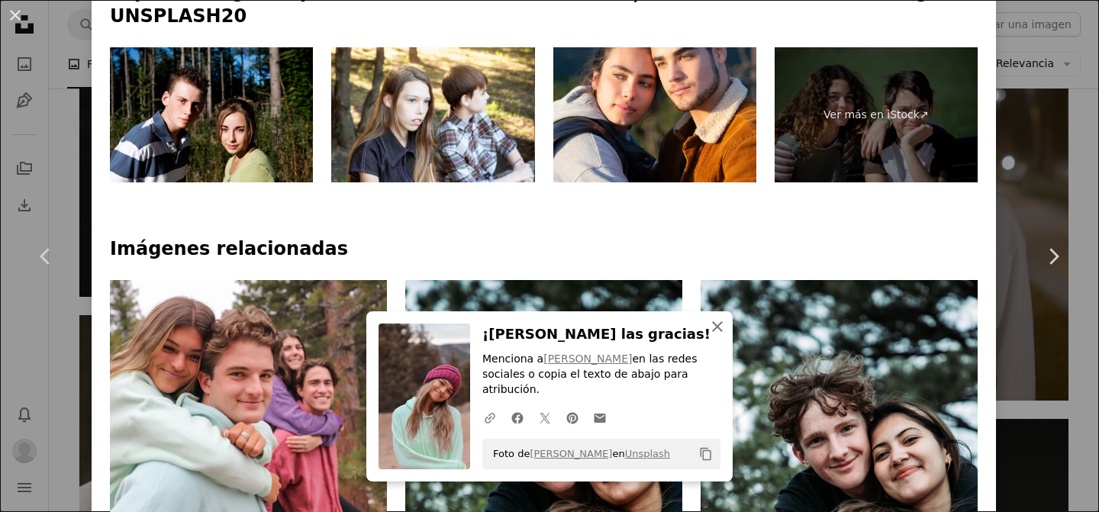
click at [713, 336] on icon "An X shape" at bounding box center [717, 327] width 18 height 18
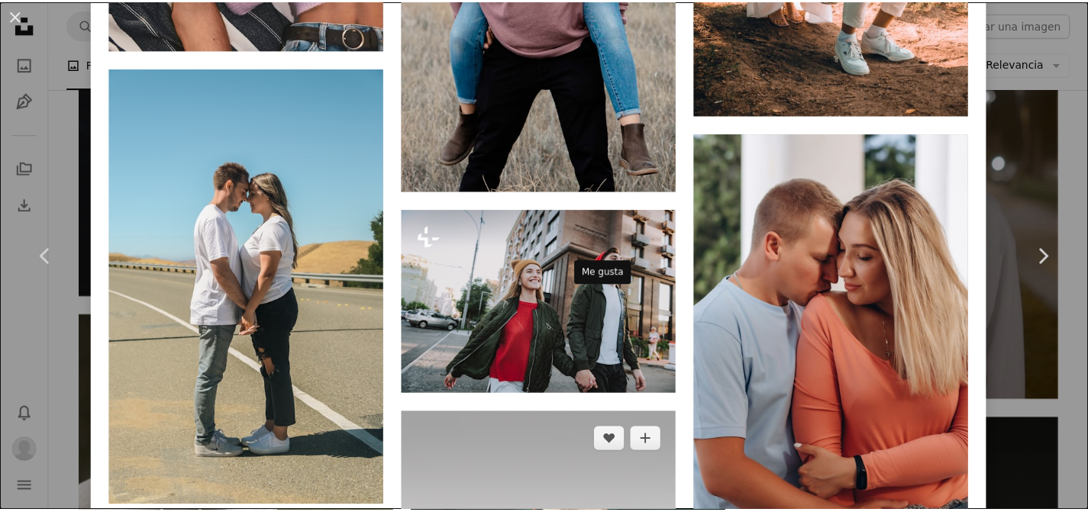
scroll to position [11537, 0]
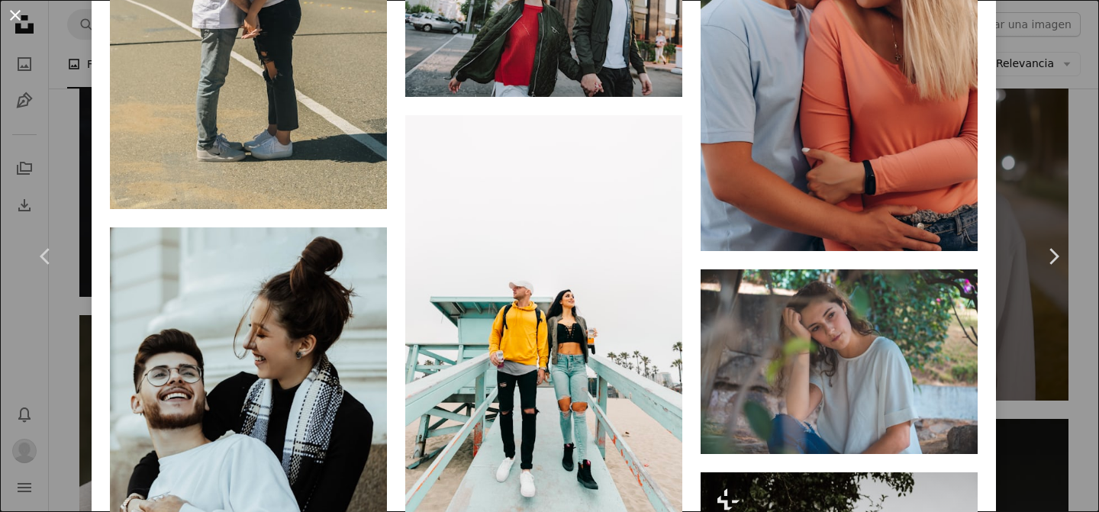
click at [15, 14] on button "An X shape" at bounding box center [15, 15] width 18 height 18
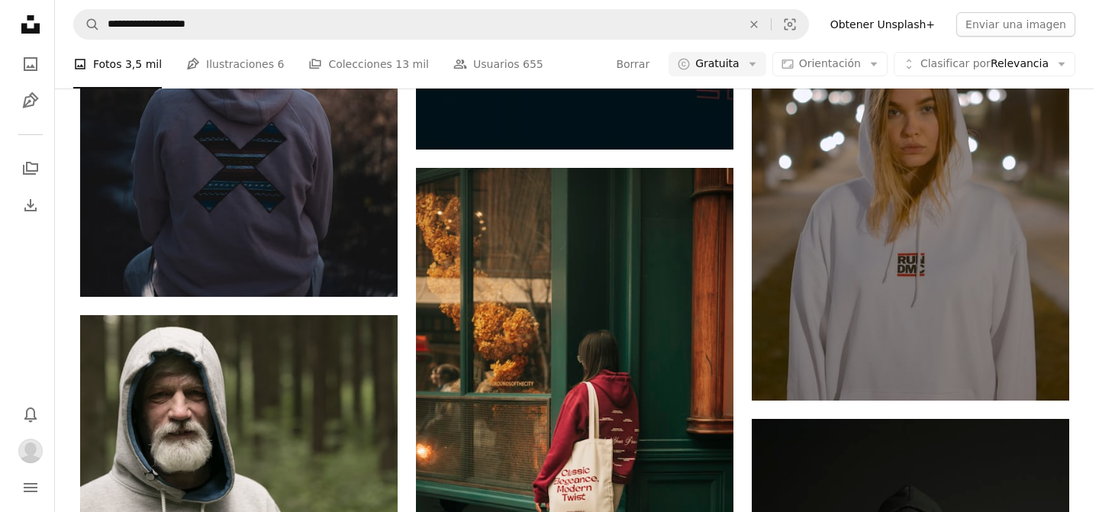
scroll to position [31212, 0]
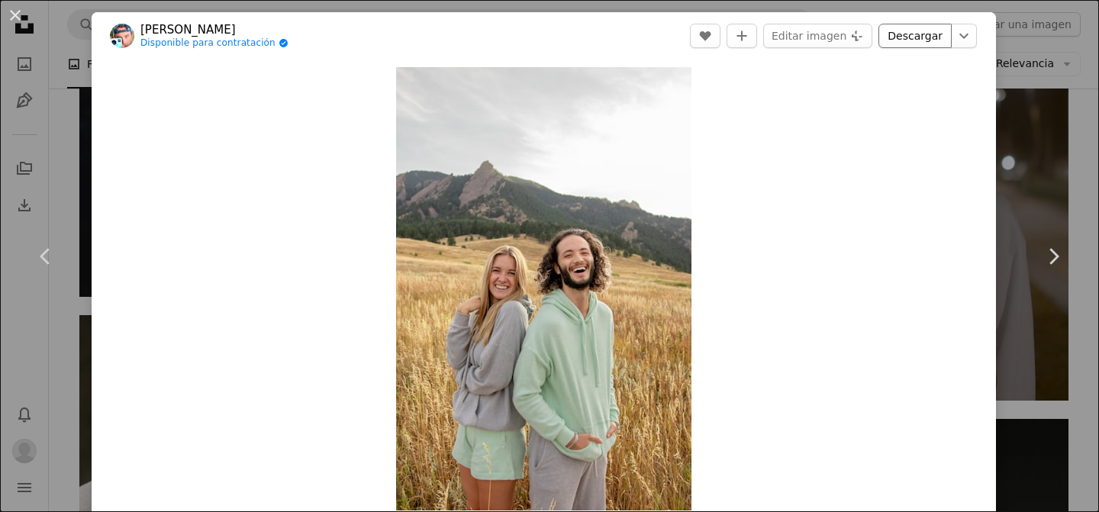
click at [904, 42] on link "Descargar" at bounding box center [915, 36] width 73 height 24
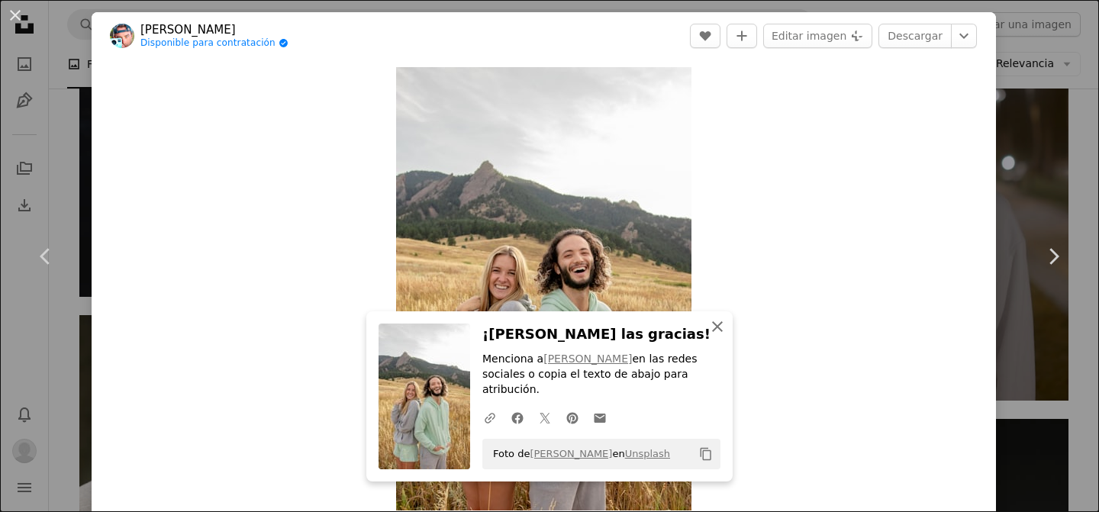
click at [715, 332] on icon "button" at bounding box center [717, 326] width 11 height 11
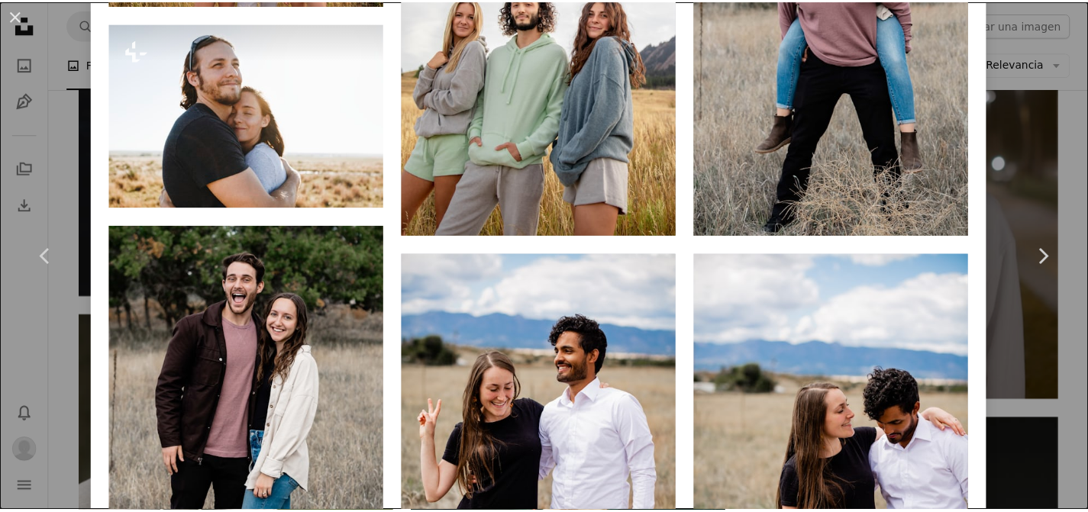
scroll to position [1417, 0]
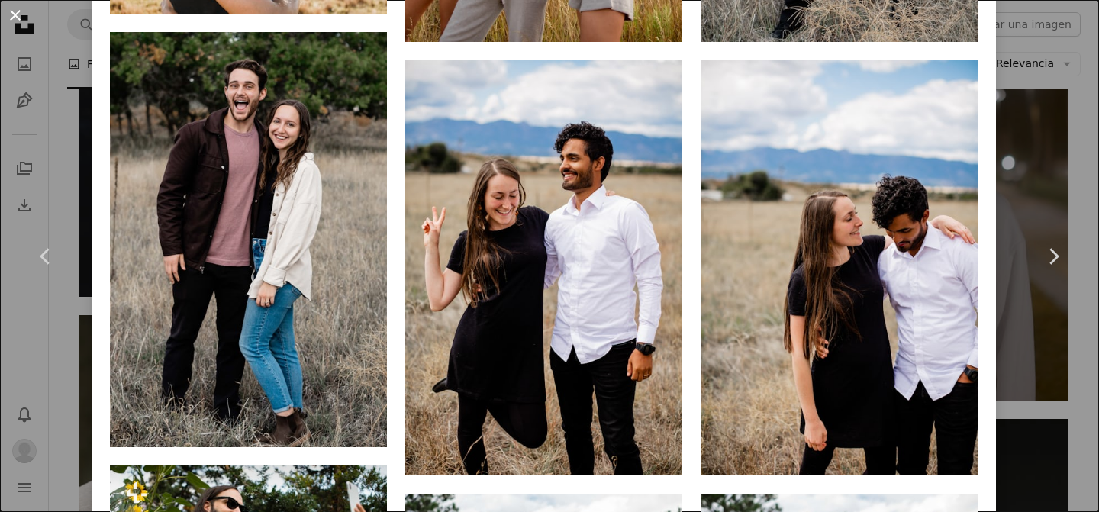
click at [16, 10] on button "An X shape" at bounding box center [15, 15] width 18 height 18
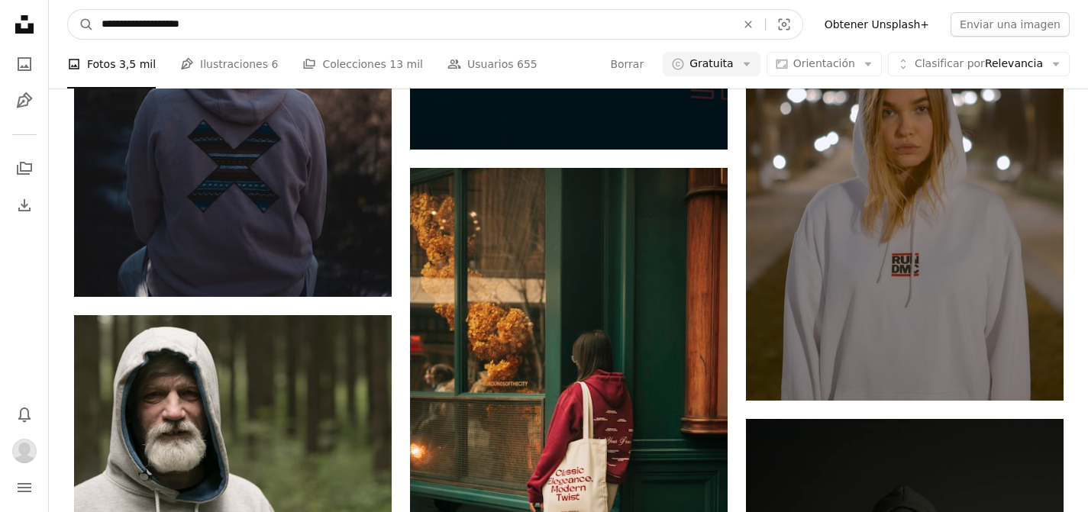
click at [234, 29] on input "**********" at bounding box center [412, 24] width 637 height 29
type input "********"
click button "A magnifying glass" at bounding box center [81, 24] width 26 height 29
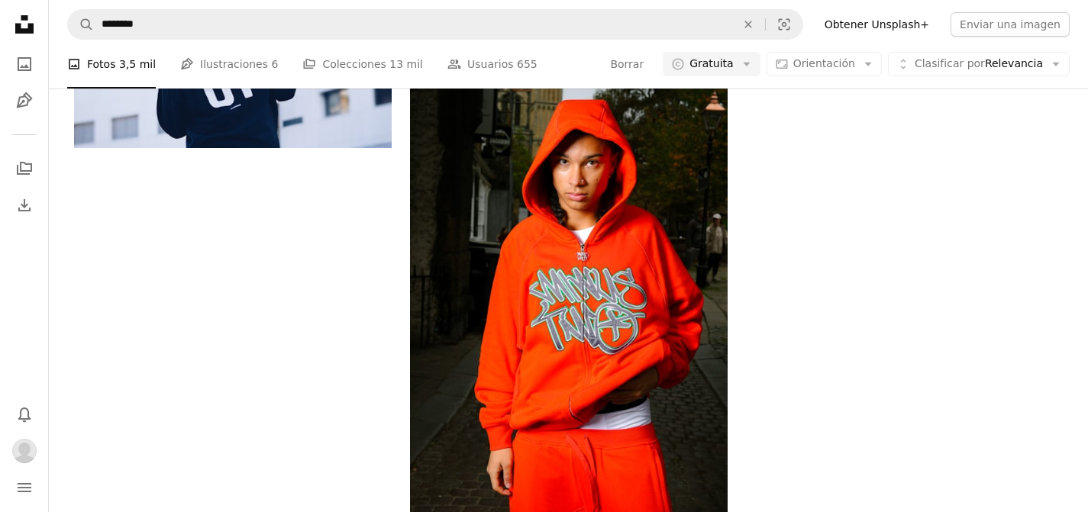
scroll to position [8855, 0]
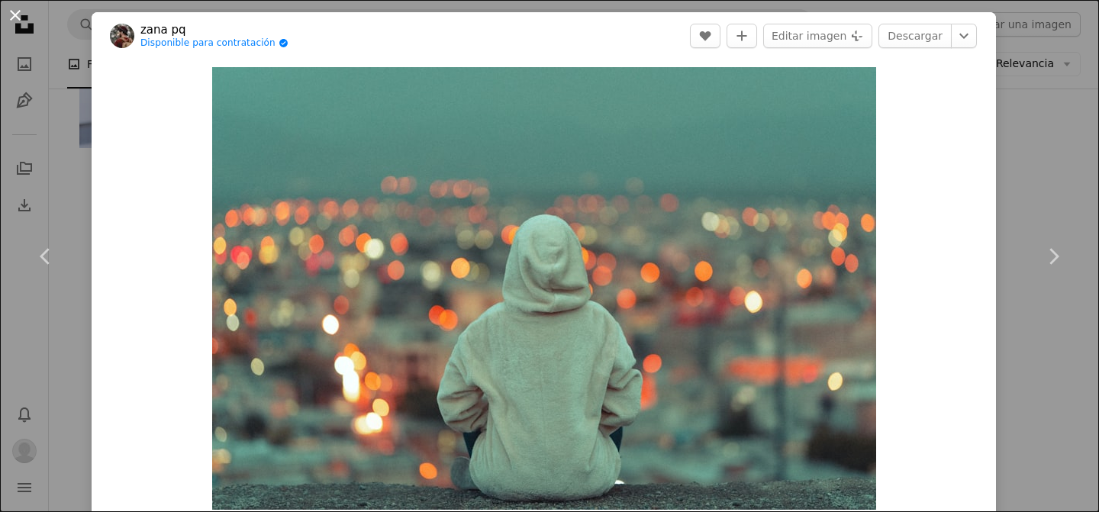
click at [18, 17] on button "An X shape" at bounding box center [15, 15] width 18 height 18
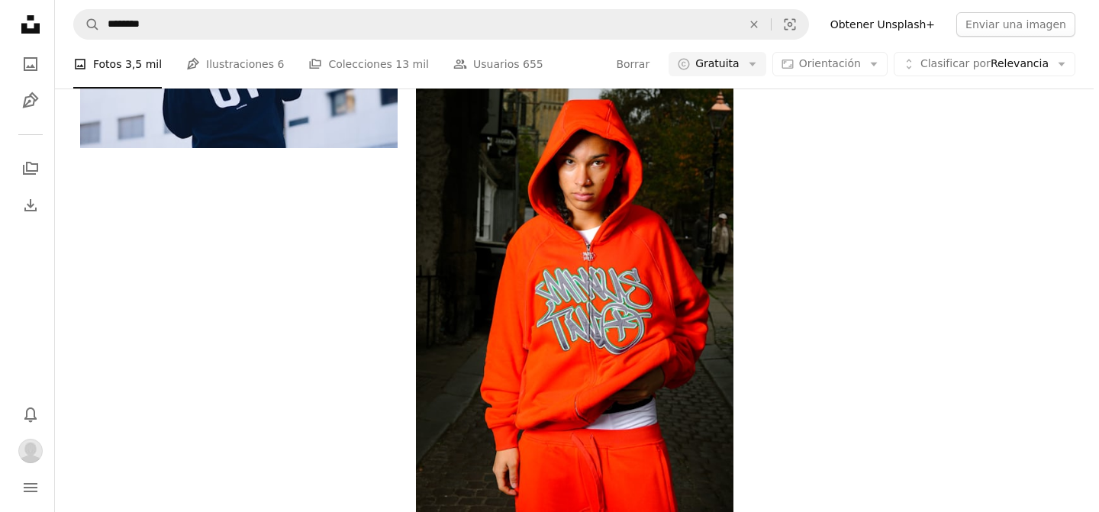
scroll to position [9262, 0]
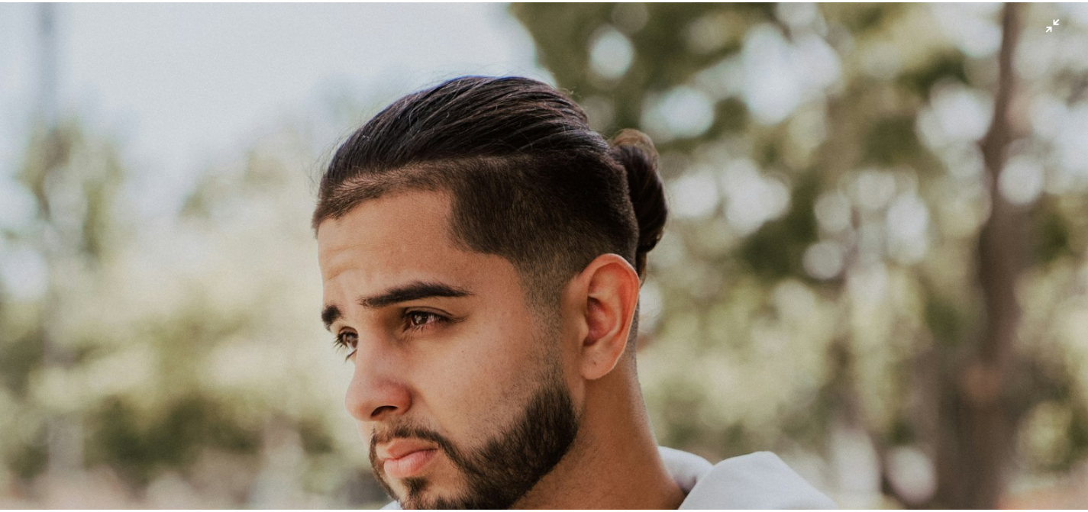
scroll to position [550, 0]
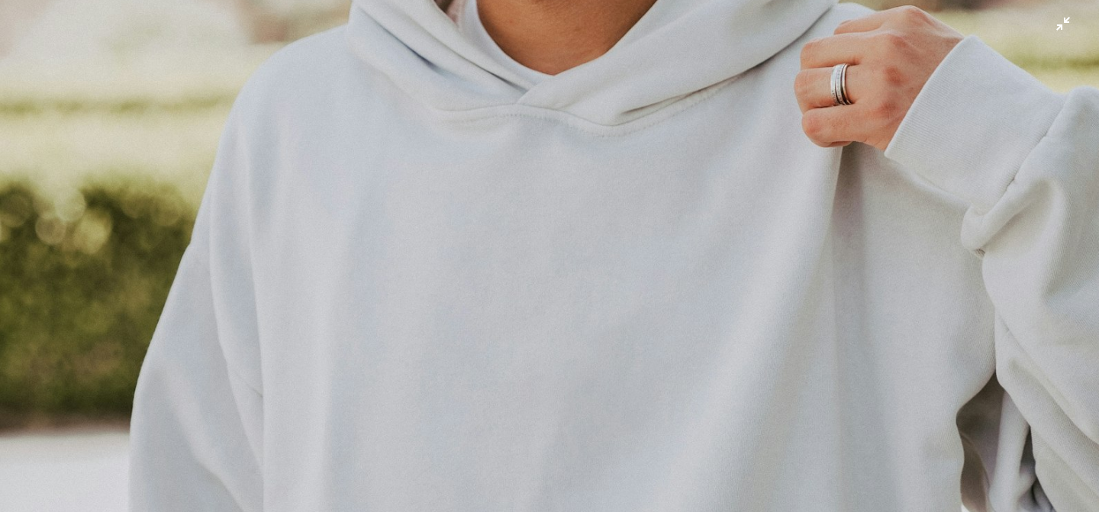
click at [803, 124] on img "Reducir el zoom en esta imagen" at bounding box center [549, 273] width 1101 height 1648
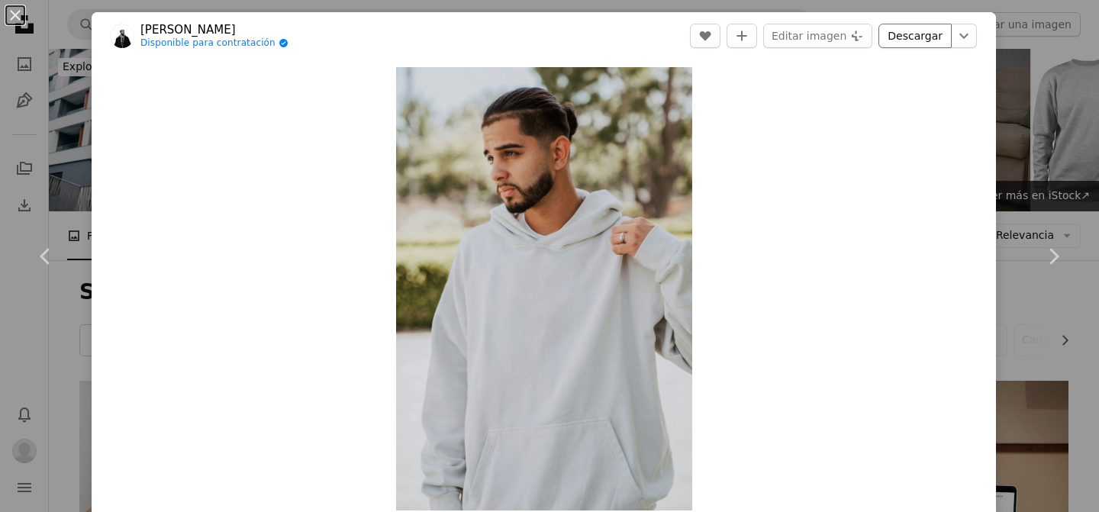
click at [904, 37] on link "Descargar" at bounding box center [915, 36] width 73 height 24
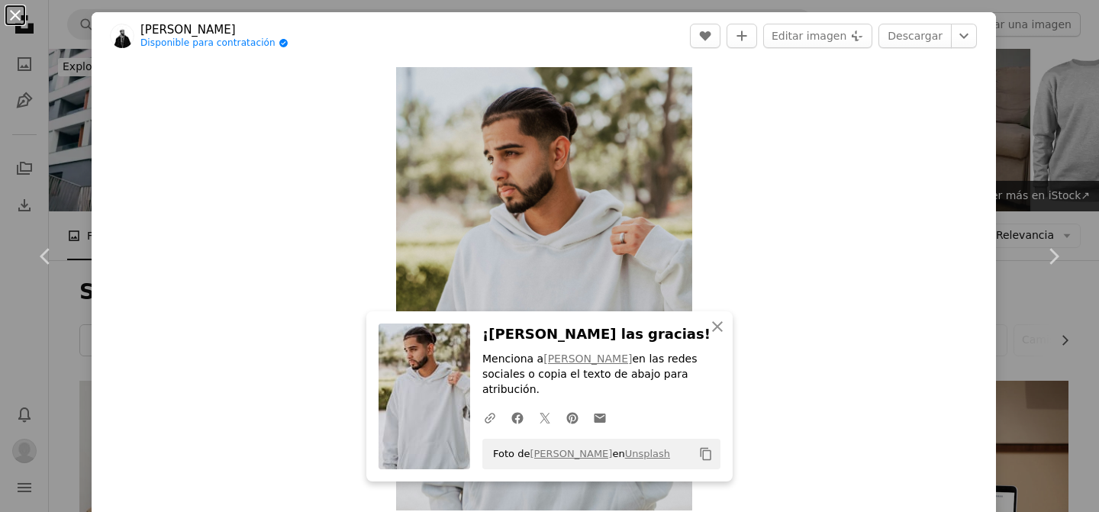
click at [11, 15] on button "An X shape" at bounding box center [15, 15] width 18 height 18
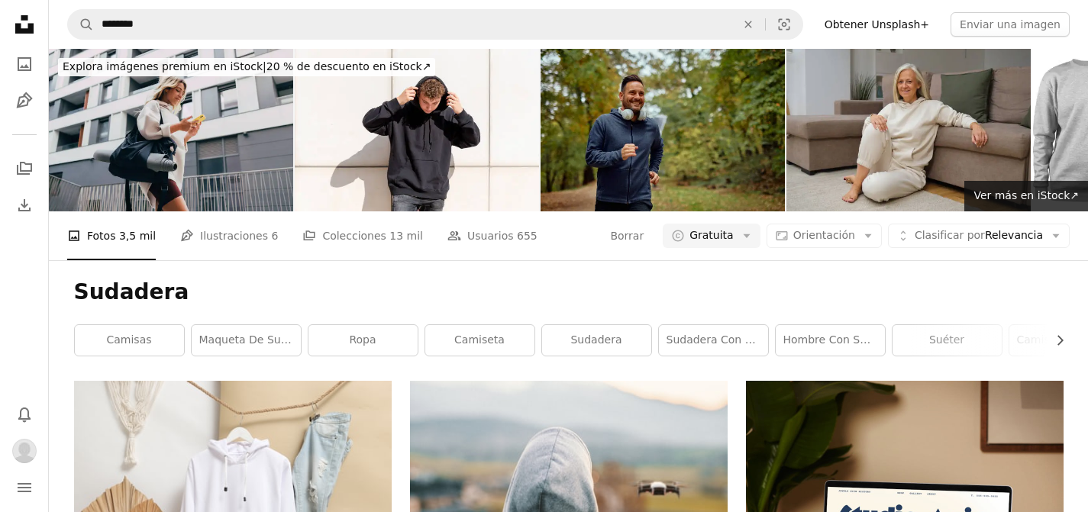
scroll to position [18392, 0]
click at [363, 211] on link "A stack of folders Colecciones 13 mil" at bounding box center [362, 235] width 121 height 49
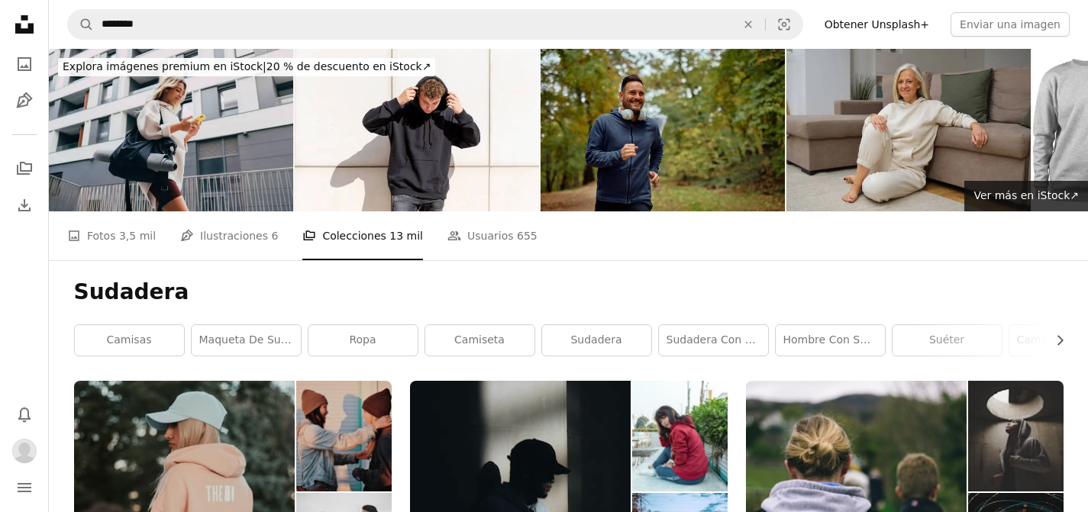
scroll to position [219, 0]
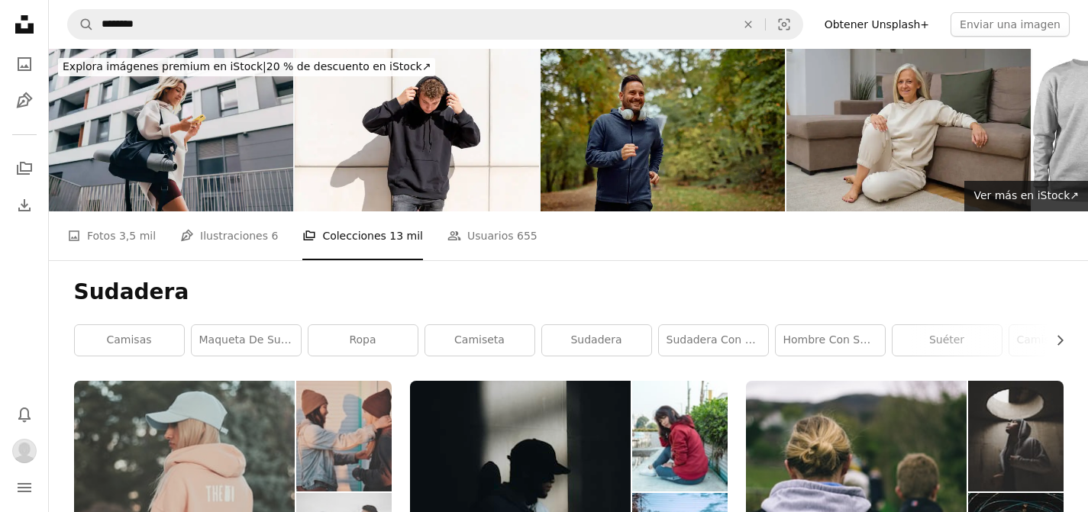
click at [224, 381] on img at bounding box center [184, 492] width 221 height 222
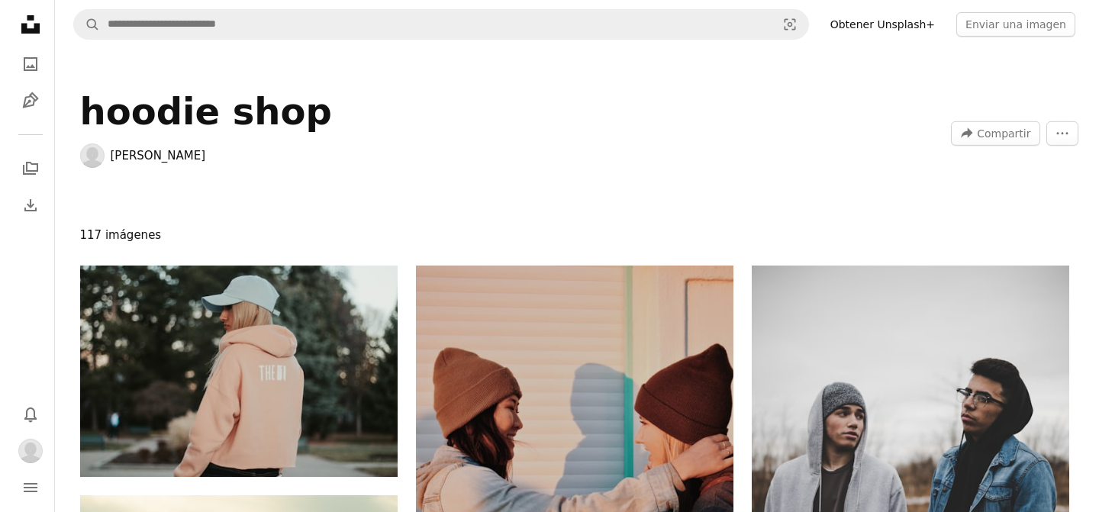
scroll to position [1893, 0]
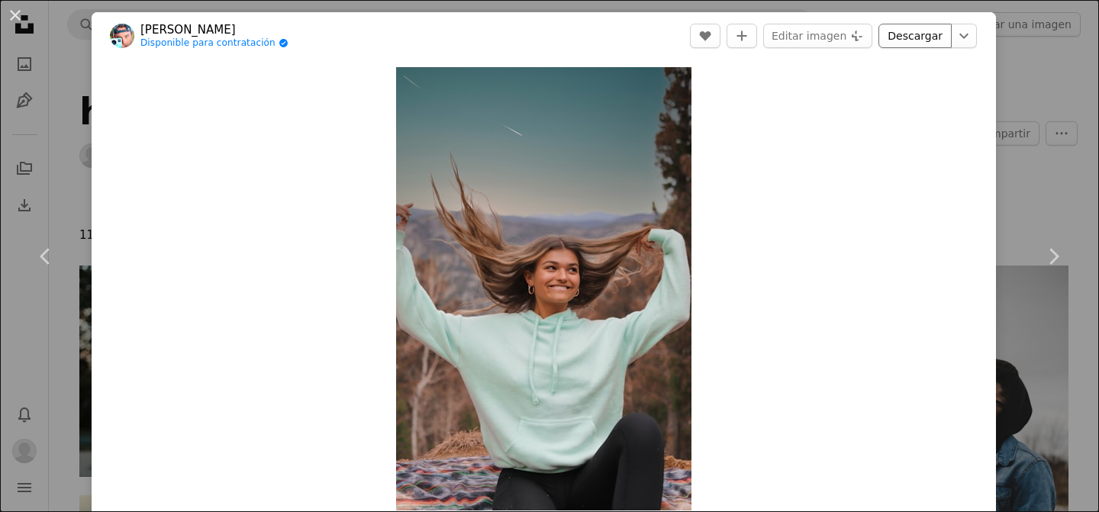
click at [919, 34] on link "Descargar" at bounding box center [915, 36] width 73 height 24
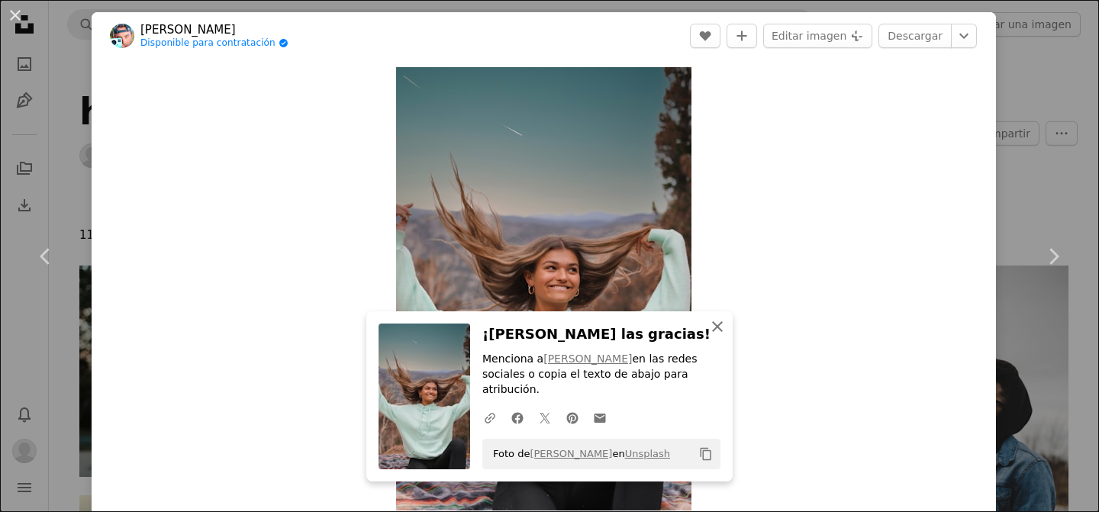
click at [711, 336] on icon "An X shape" at bounding box center [717, 327] width 18 height 18
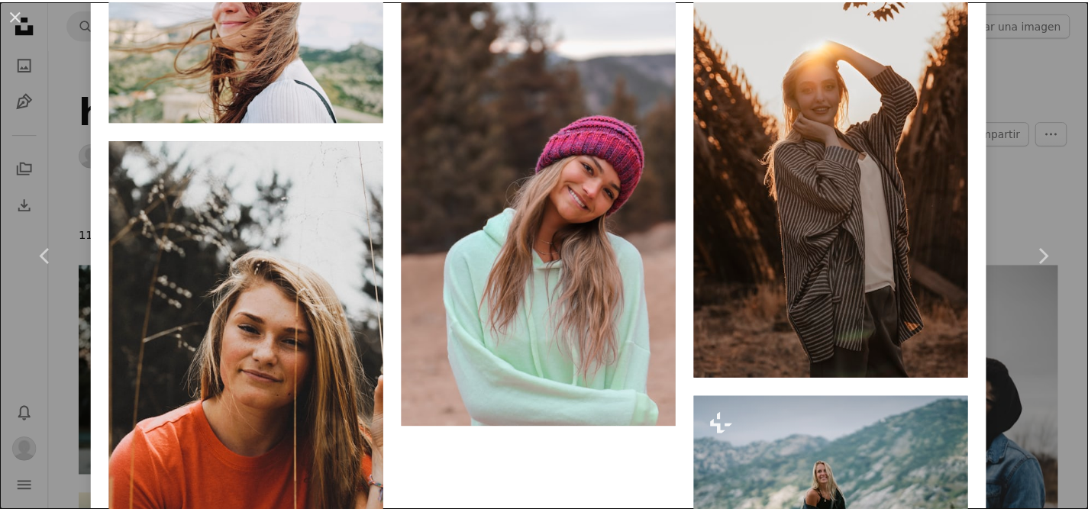
scroll to position [3067, 0]
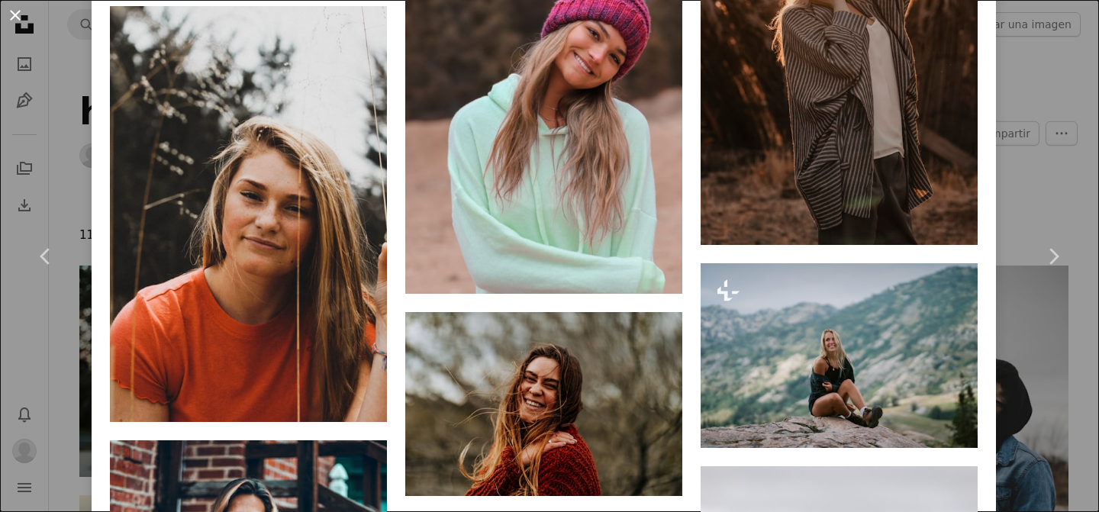
click at [18, 20] on button "An X shape" at bounding box center [15, 15] width 18 height 18
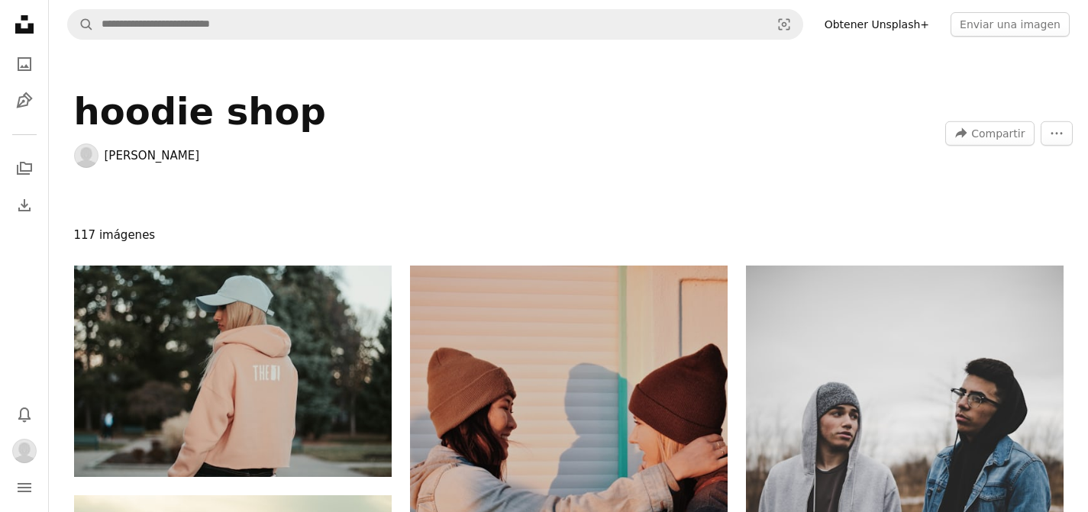
scroll to position [2945, 0]
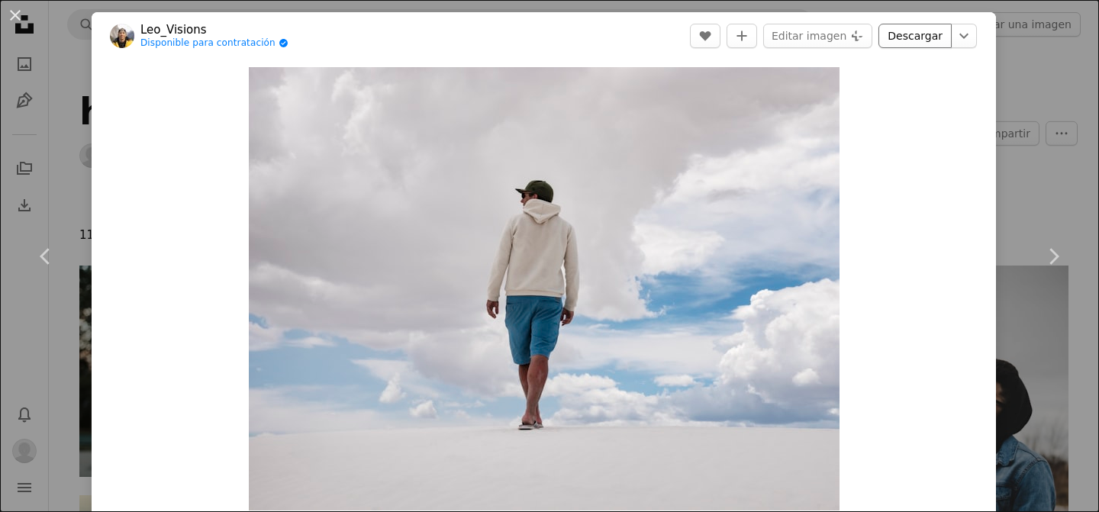
click at [915, 34] on link "Descargar" at bounding box center [915, 36] width 73 height 24
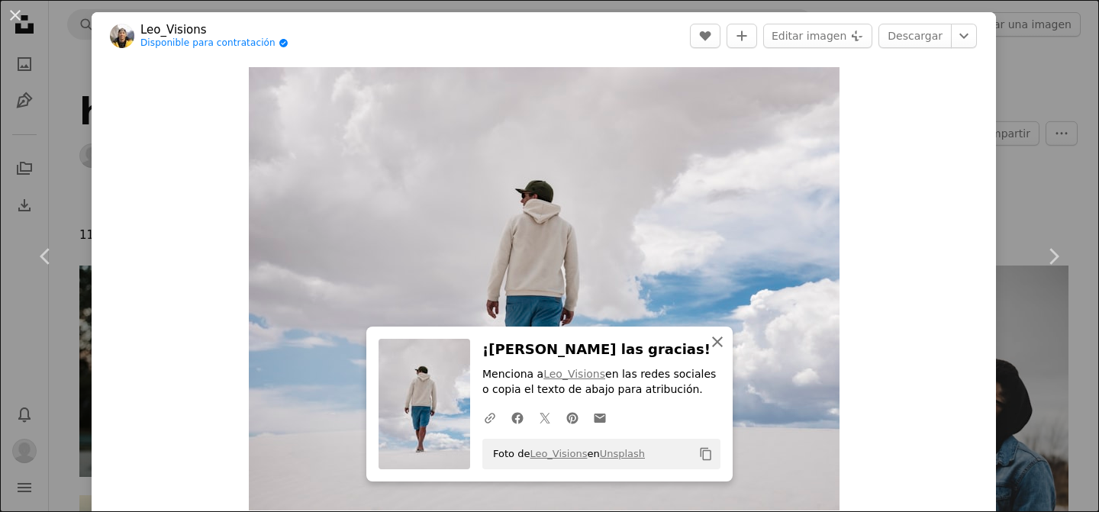
click at [708, 346] on icon "An X shape" at bounding box center [717, 342] width 18 height 18
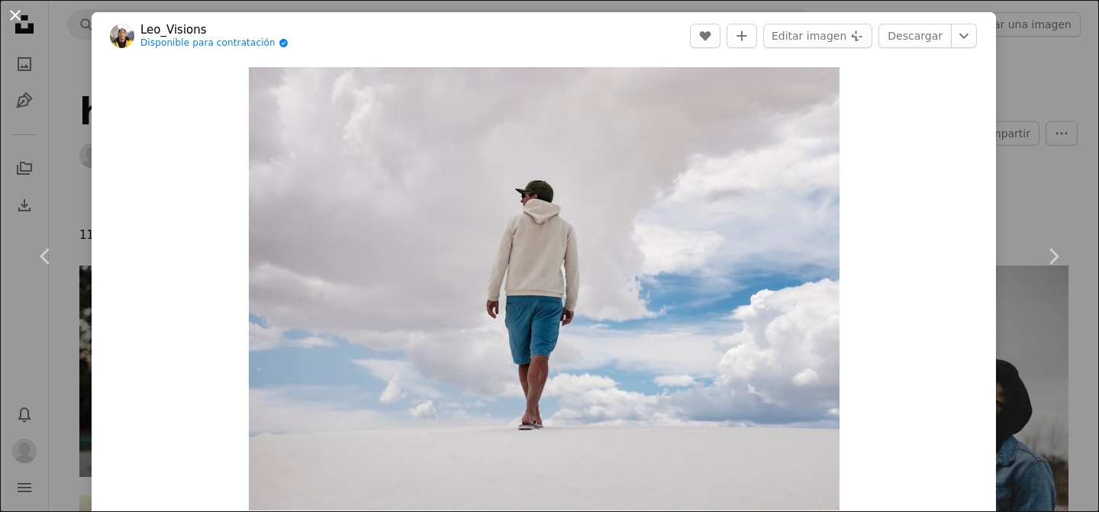
click at [20, 18] on button "An X shape" at bounding box center [15, 15] width 18 height 18
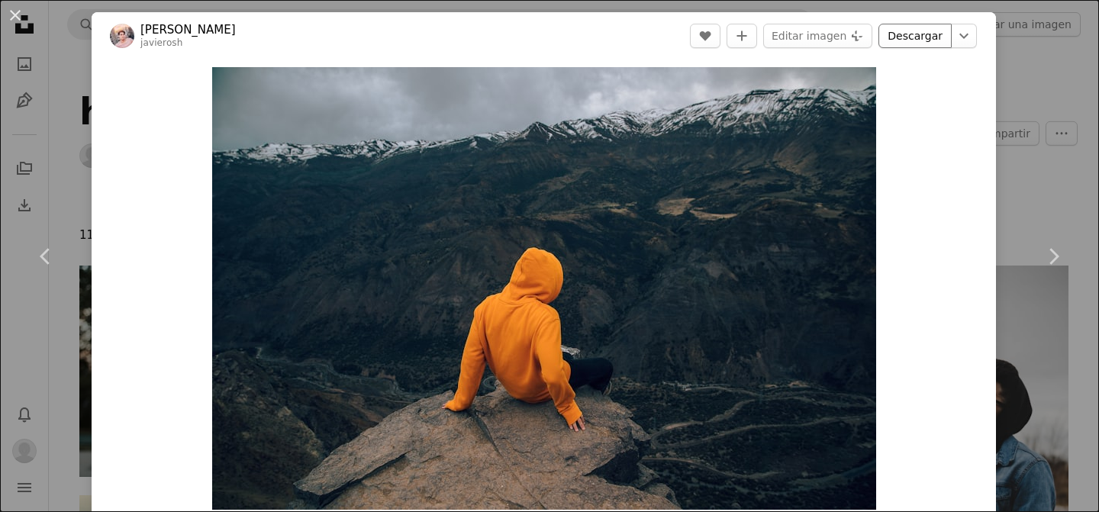
click at [924, 30] on link "Descargar" at bounding box center [915, 36] width 73 height 24
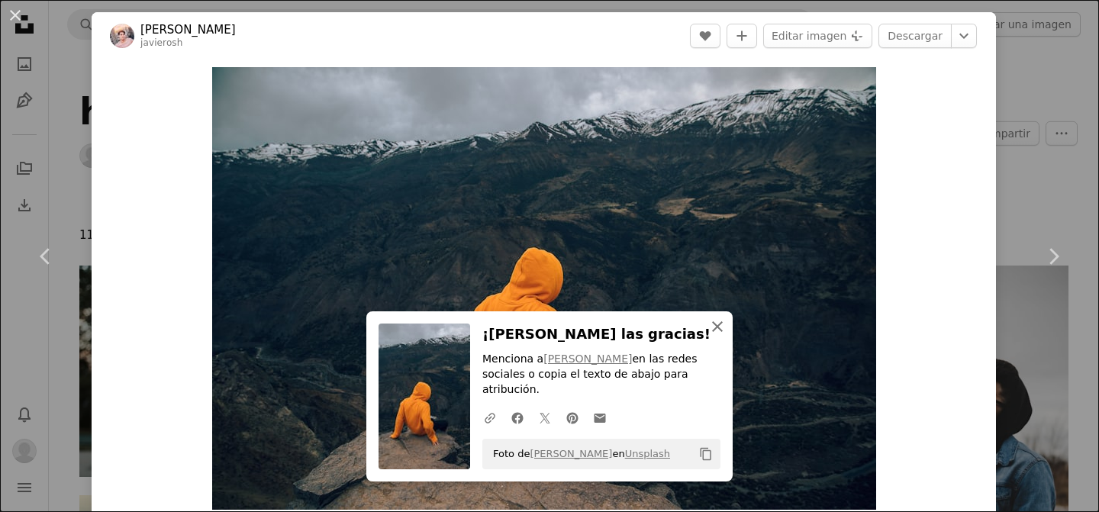
click at [717, 336] on icon "An X shape" at bounding box center [717, 327] width 18 height 18
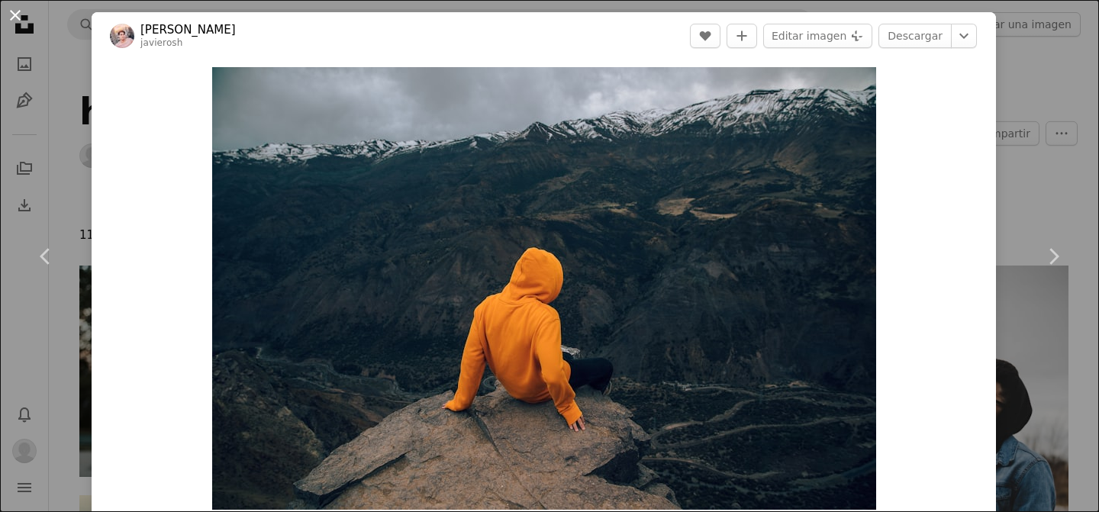
click at [13, 18] on button "An X shape" at bounding box center [15, 15] width 18 height 18
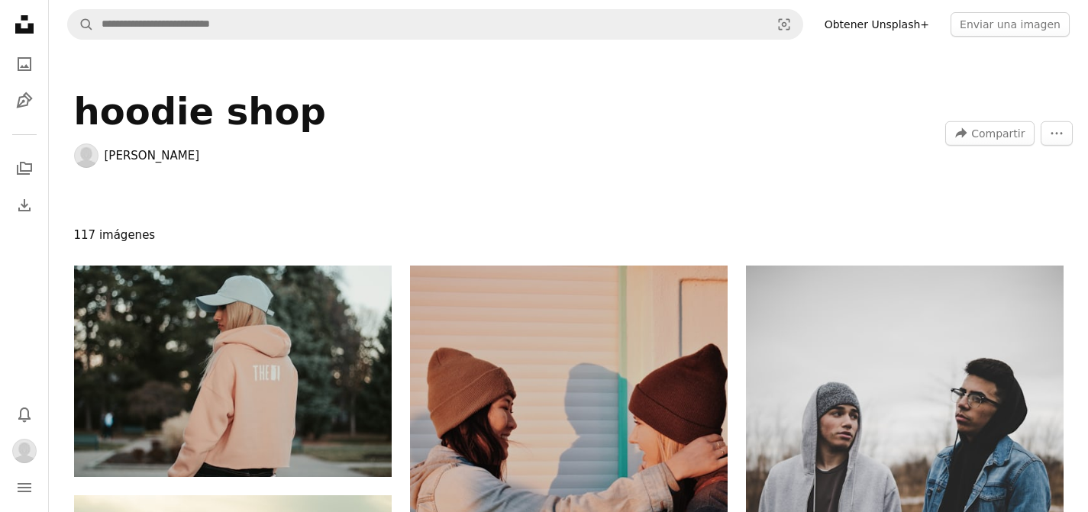
scroll to position [3672, 0]
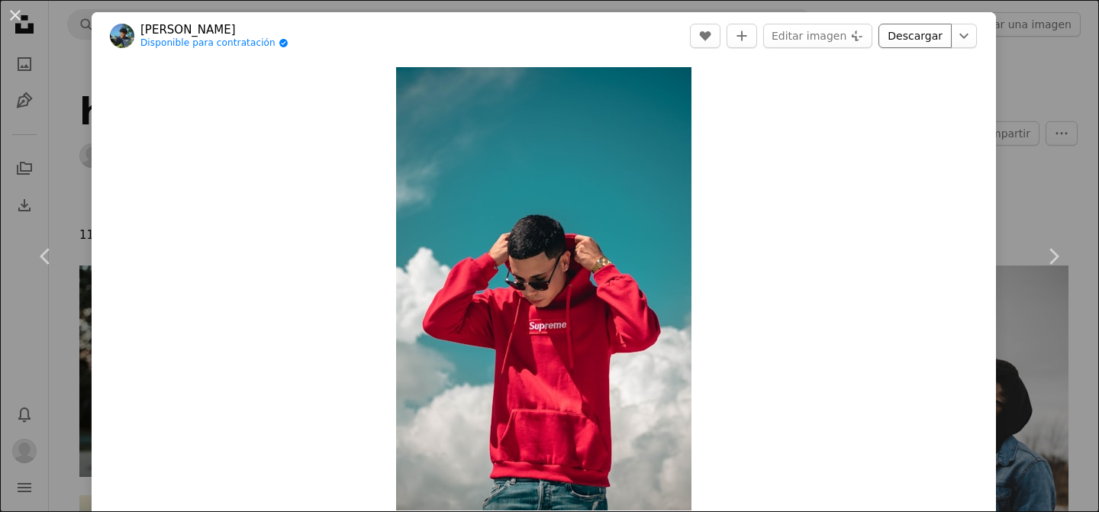
click at [915, 37] on link "Descargar" at bounding box center [915, 36] width 73 height 24
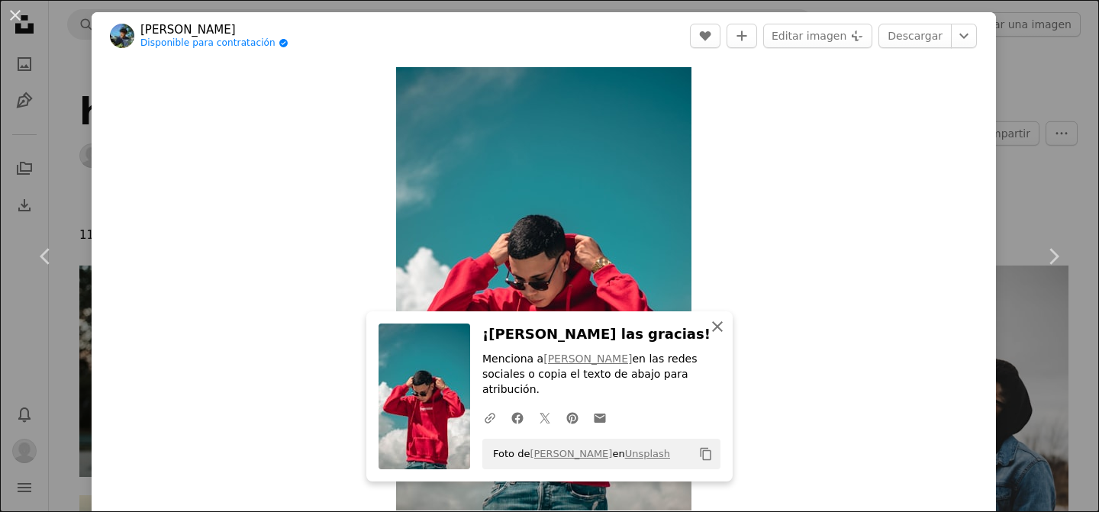
click at [712, 336] on icon "An X shape" at bounding box center [717, 327] width 18 height 18
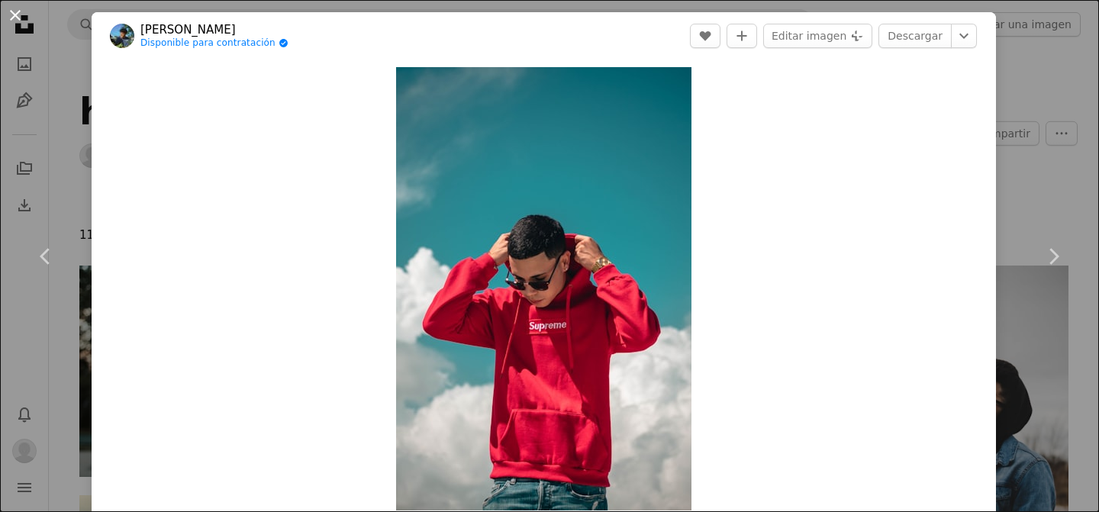
click at [6, 9] on button "An X shape" at bounding box center [15, 15] width 18 height 18
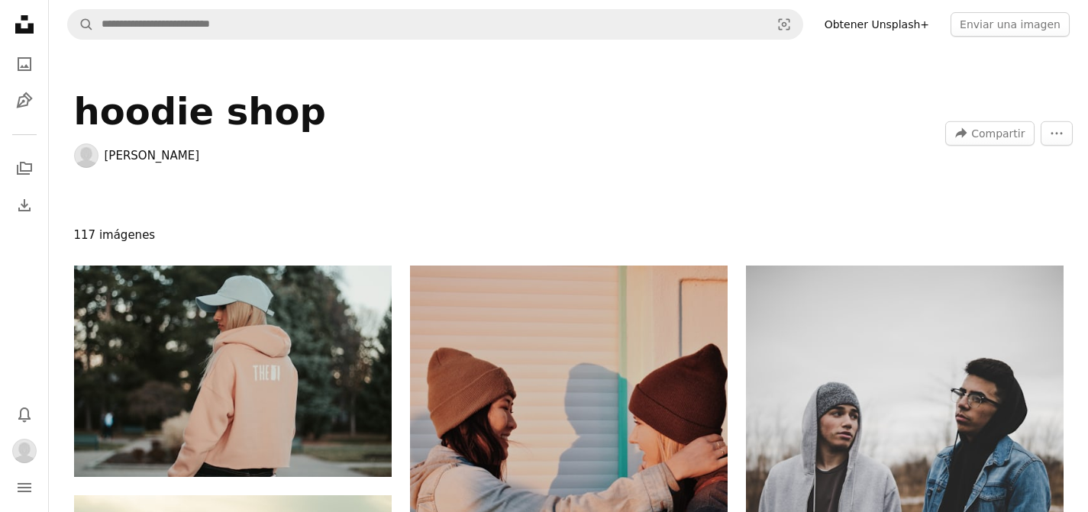
scroll to position [4802, 0]
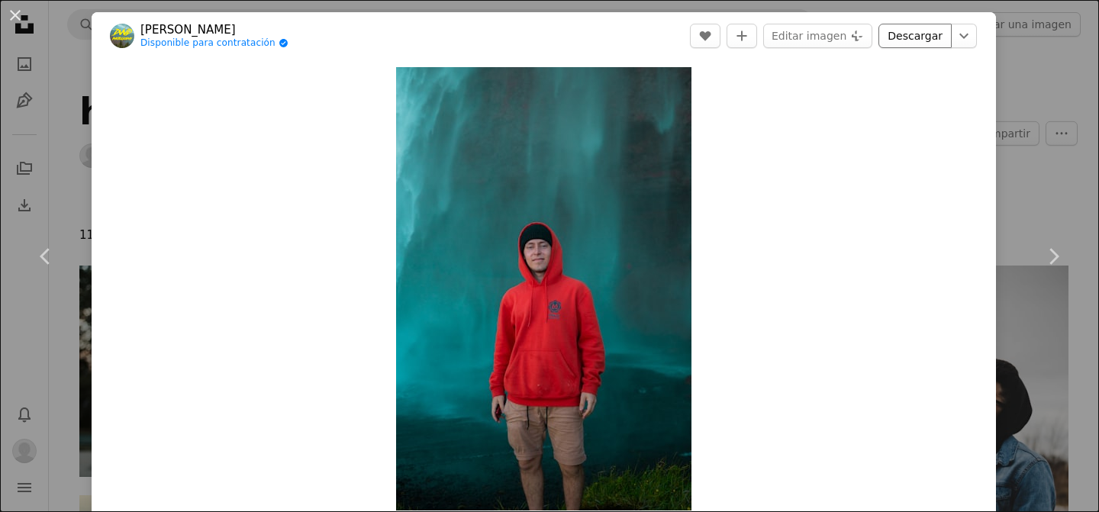
click at [908, 37] on link "Descargar" at bounding box center [915, 36] width 73 height 24
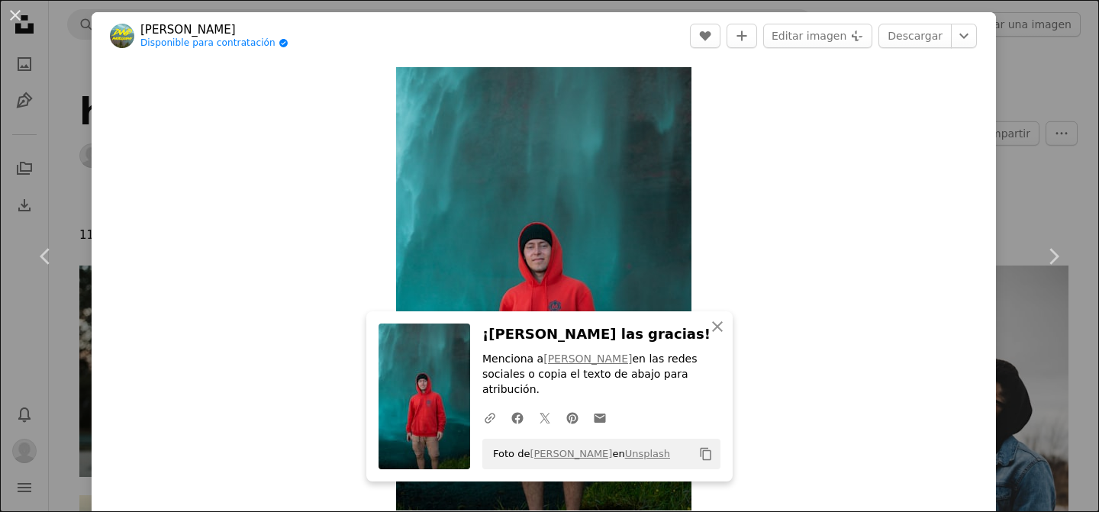
click at [15, 17] on button "An X shape" at bounding box center [15, 15] width 18 height 18
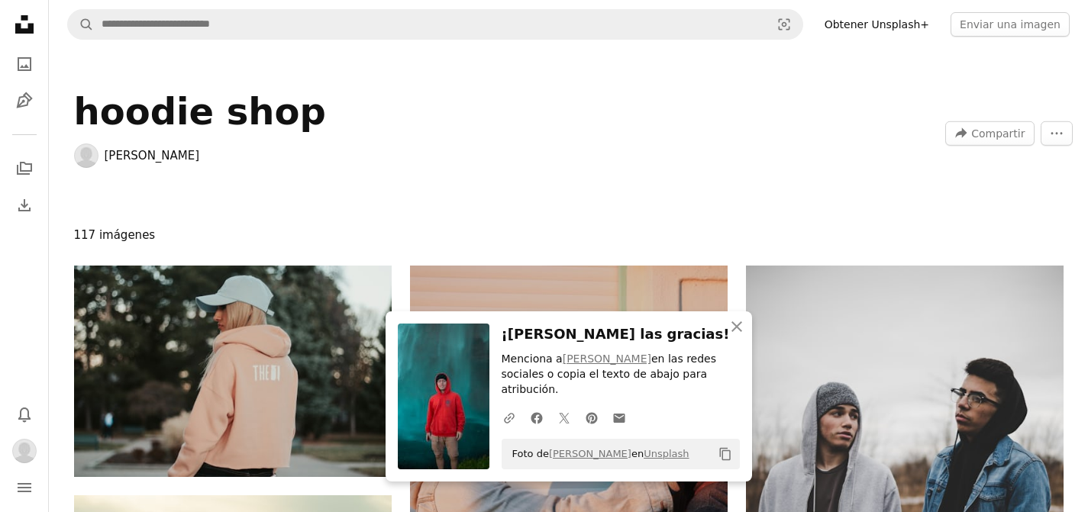
scroll to position [5229, 0]
